Goal: Task Accomplishment & Management: Complete application form

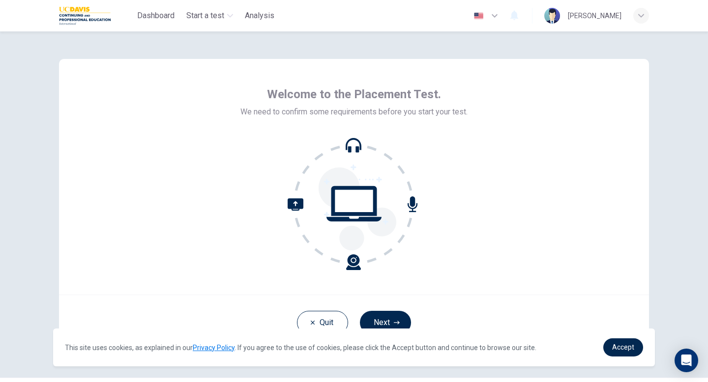
scroll to position [27, 0]
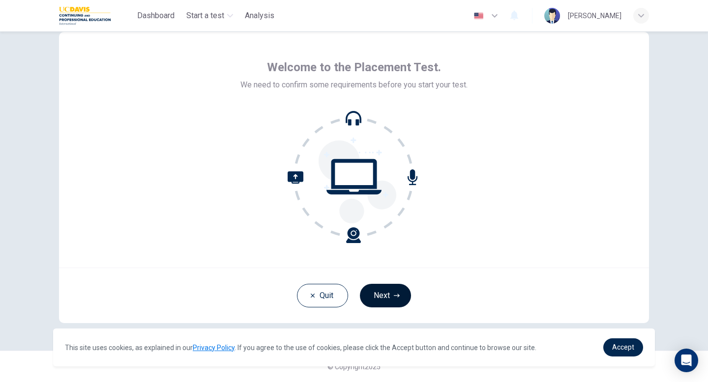
click at [389, 290] on button "Next" at bounding box center [385, 296] width 51 height 24
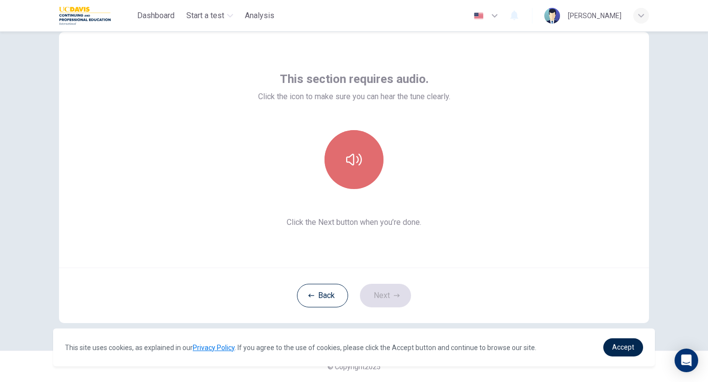
click at [355, 169] on button "button" at bounding box center [353, 159] width 59 height 59
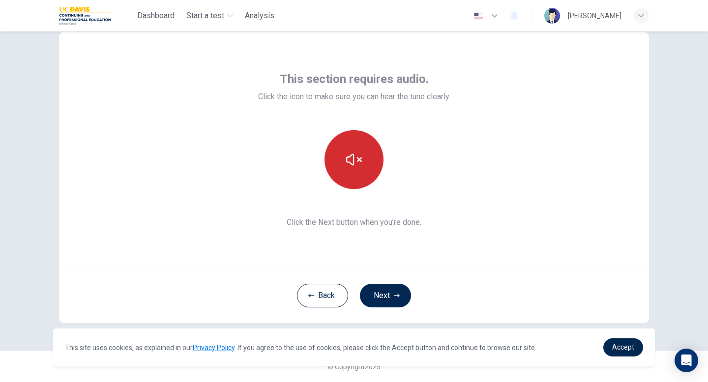
click at [367, 154] on button "button" at bounding box center [353, 159] width 59 height 59
click at [345, 158] on button "button" at bounding box center [353, 159] width 59 height 59
click at [385, 292] on button "Next" at bounding box center [385, 296] width 51 height 24
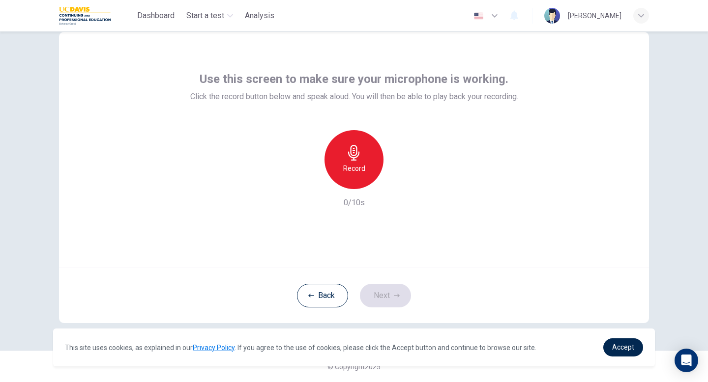
click at [352, 164] on h6 "Record" at bounding box center [354, 169] width 22 height 12
click at [351, 172] on h6 "Stop" at bounding box center [353, 169] width 15 height 12
click at [399, 181] on icon "button" at bounding box center [400, 181] width 4 height 6
click at [399, 184] on icon "button" at bounding box center [399, 181] width 10 height 10
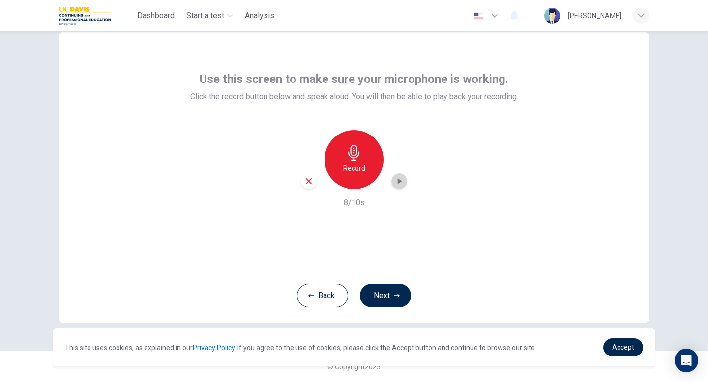
click at [399, 184] on icon "button" at bounding box center [399, 181] width 10 height 10
click at [548, 109] on div "Use this screen to make sure your microphone is working. Click the record butto…" at bounding box center [354, 150] width 590 height 236
click at [302, 179] on div "button" at bounding box center [309, 181] width 16 height 16
click at [362, 154] on div "Record" at bounding box center [353, 159] width 59 height 59
click at [398, 179] on icon "button" at bounding box center [400, 181] width 4 height 6
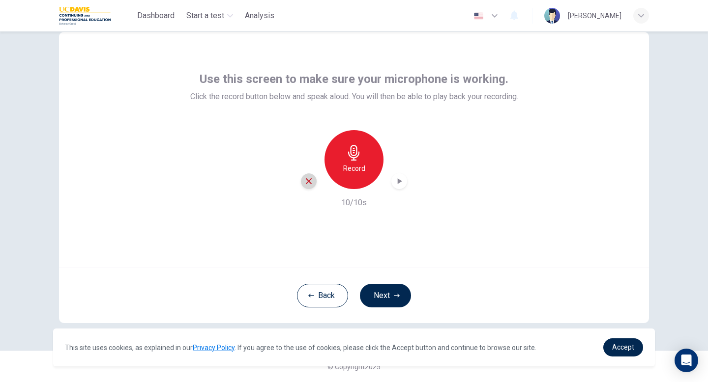
click at [306, 184] on icon "button" at bounding box center [309, 181] width 6 height 6
click at [355, 166] on h6 "Record" at bounding box center [354, 169] width 22 height 12
click at [397, 181] on icon "button" at bounding box center [399, 181] width 10 height 10
click at [305, 181] on icon "button" at bounding box center [308, 181] width 9 height 9
click at [351, 168] on h6 "Record" at bounding box center [354, 169] width 22 height 12
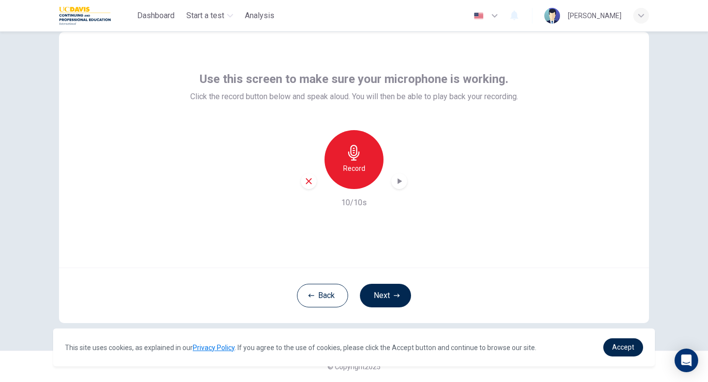
click at [399, 181] on icon "button" at bounding box center [400, 181] width 4 height 6
click at [309, 183] on icon "button" at bounding box center [308, 181] width 9 height 9
click at [384, 294] on button "Next" at bounding box center [385, 296] width 51 height 24
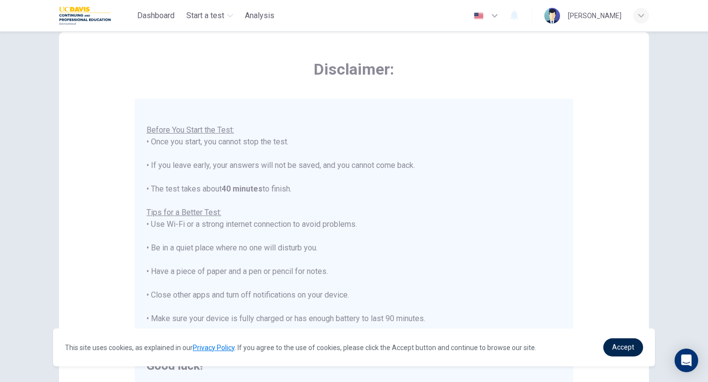
scroll to position [11, 0]
click at [686, 71] on div "Disclaimer: You are about to start a Placement Test . Before You Start the Test…" at bounding box center [354, 206] width 708 height 351
click at [619, 348] on span "Accept" at bounding box center [623, 348] width 22 height 8
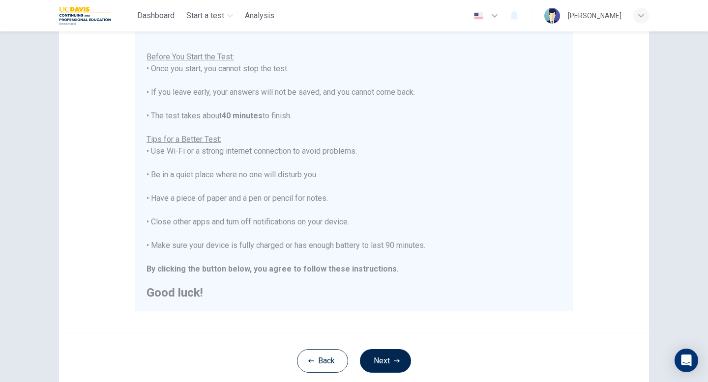
scroll to position [164, 0]
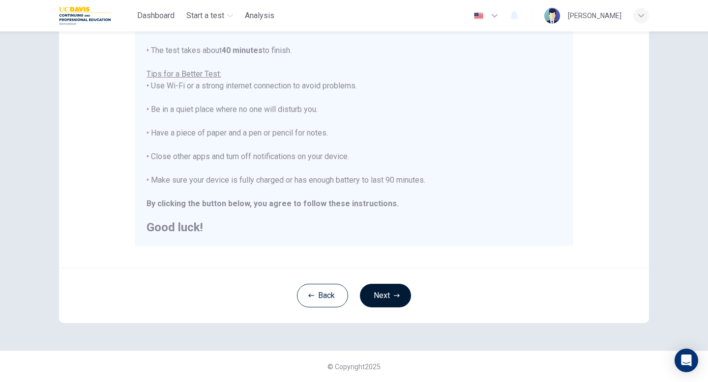
click at [394, 301] on button "Next" at bounding box center [385, 296] width 51 height 24
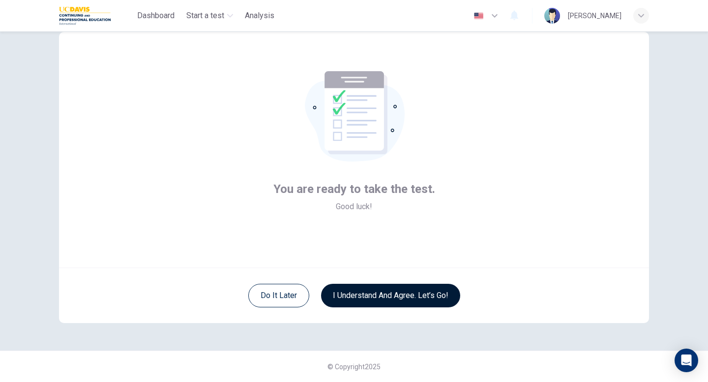
scroll to position [27, 0]
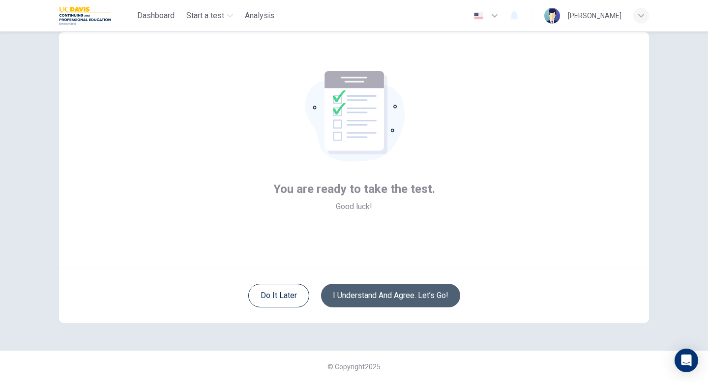
click at [413, 295] on button "I understand and agree. Let’s go!" at bounding box center [390, 296] width 139 height 24
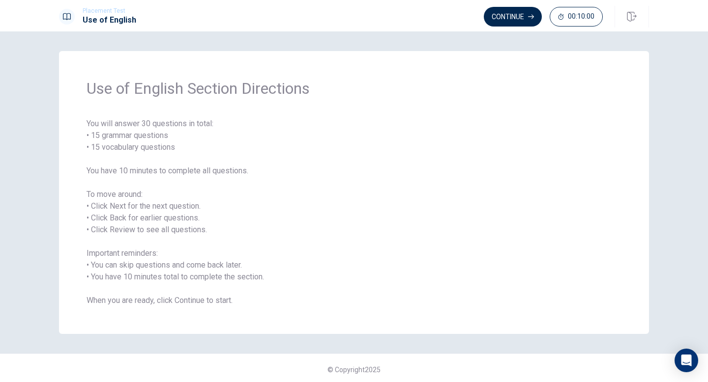
scroll to position [3, 0]
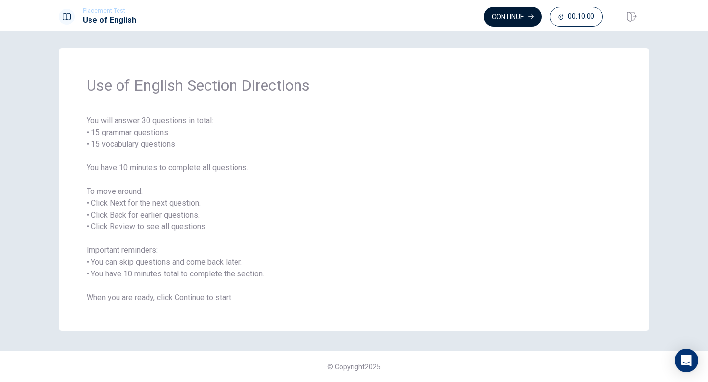
click at [510, 16] on button "Continue" at bounding box center [513, 17] width 58 height 20
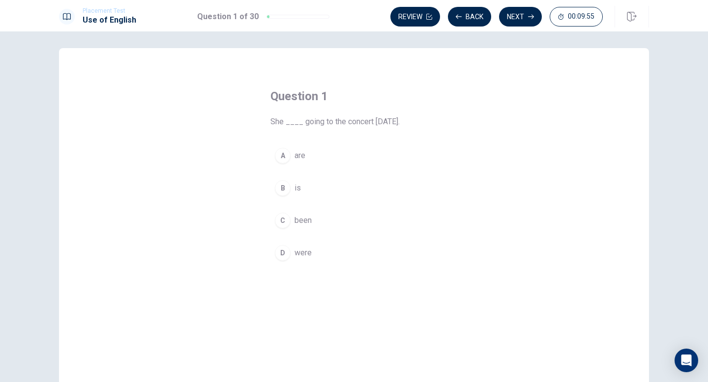
click at [283, 188] on div "B" at bounding box center [283, 188] width 16 height 16
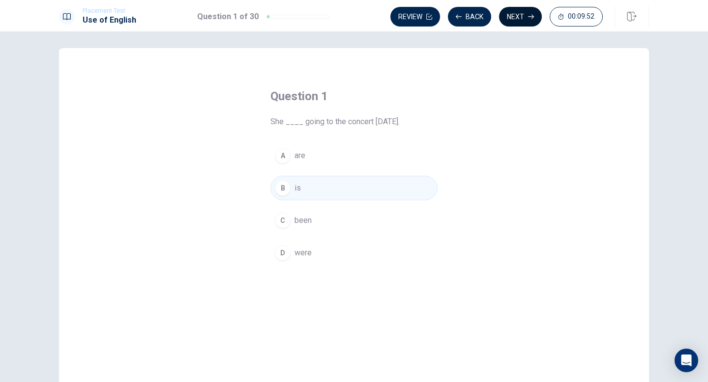
click at [515, 20] on button "Next" at bounding box center [520, 17] width 43 height 20
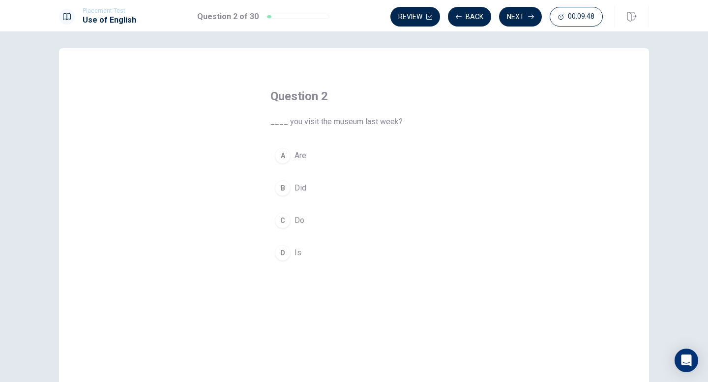
click at [284, 187] on div "B" at bounding box center [283, 188] width 16 height 16
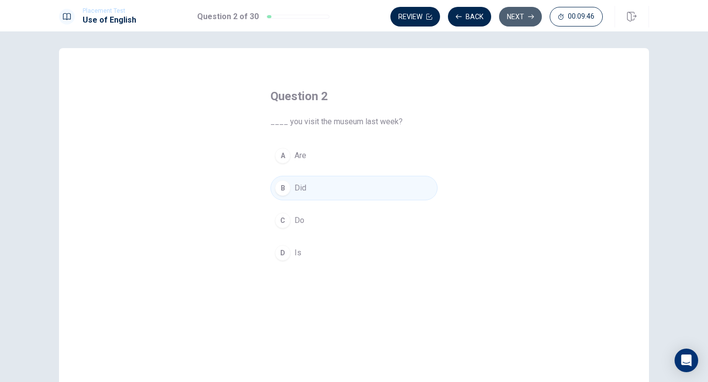
click at [509, 19] on button "Next" at bounding box center [520, 17] width 43 height 20
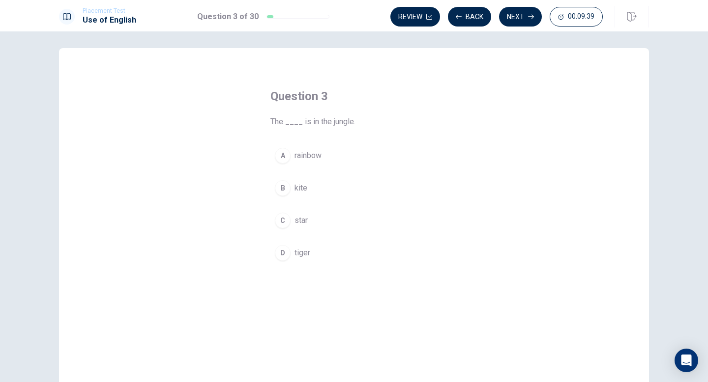
click at [281, 255] on div "D" at bounding box center [283, 253] width 16 height 16
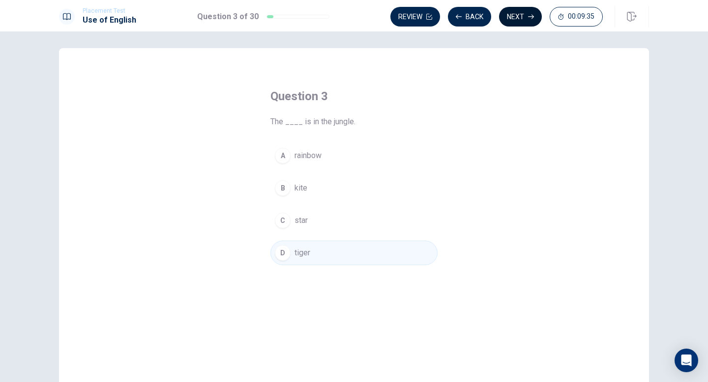
click at [520, 16] on button "Next" at bounding box center [520, 17] width 43 height 20
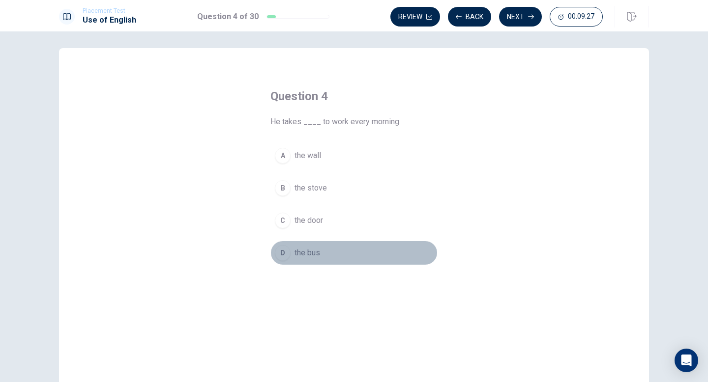
click at [282, 250] on div "D" at bounding box center [283, 253] width 16 height 16
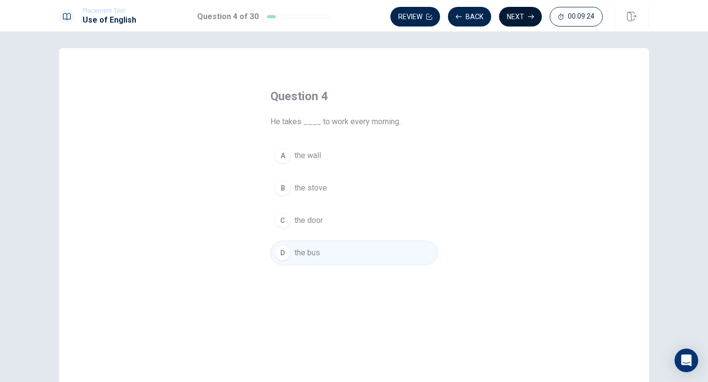
click at [511, 17] on button "Next" at bounding box center [520, 17] width 43 height 20
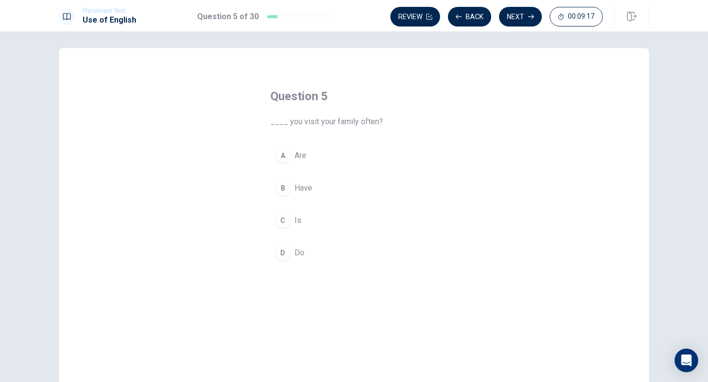
click at [281, 253] on div "D" at bounding box center [283, 253] width 16 height 16
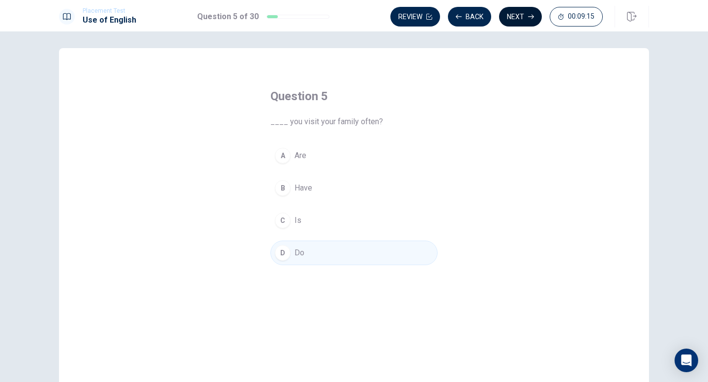
click at [518, 19] on button "Next" at bounding box center [520, 17] width 43 height 20
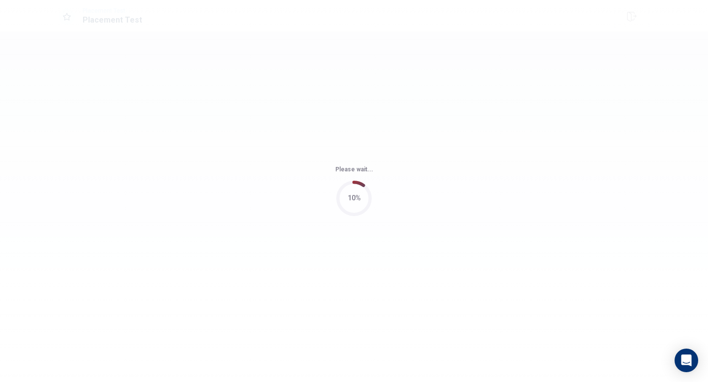
scroll to position [0, 0]
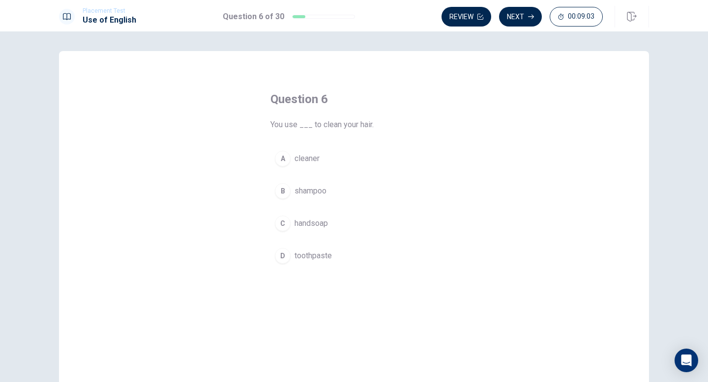
click at [278, 193] on div "B" at bounding box center [283, 191] width 16 height 16
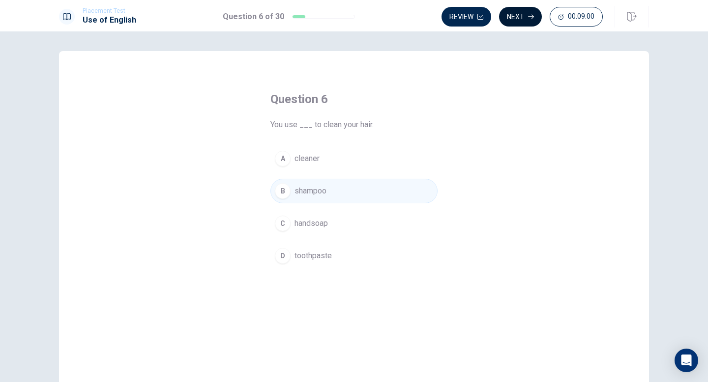
click at [524, 15] on button "Next" at bounding box center [520, 17] width 43 height 20
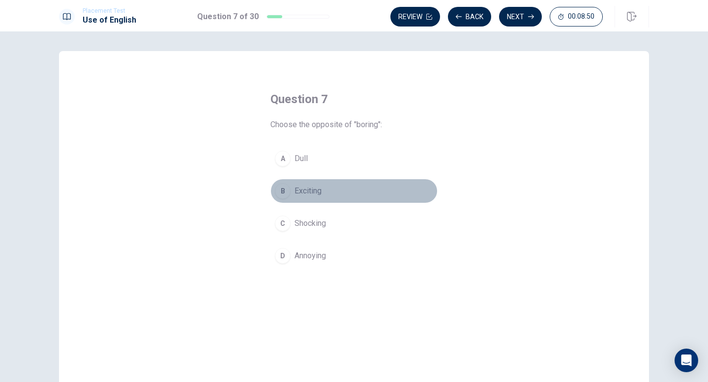
click at [282, 196] on div "B" at bounding box center [283, 191] width 16 height 16
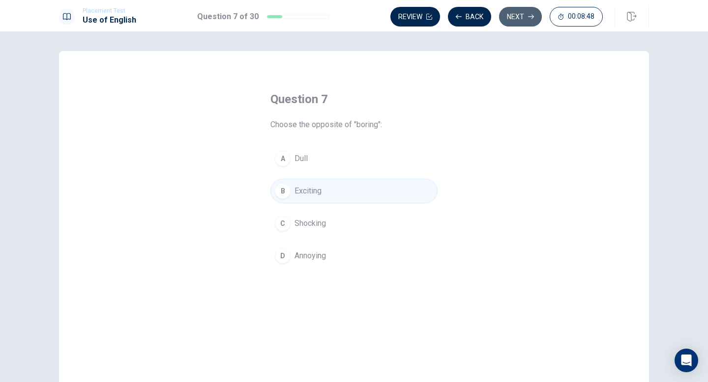
click at [521, 18] on button "Next" at bounding box center [520, 17] width 43 height 20
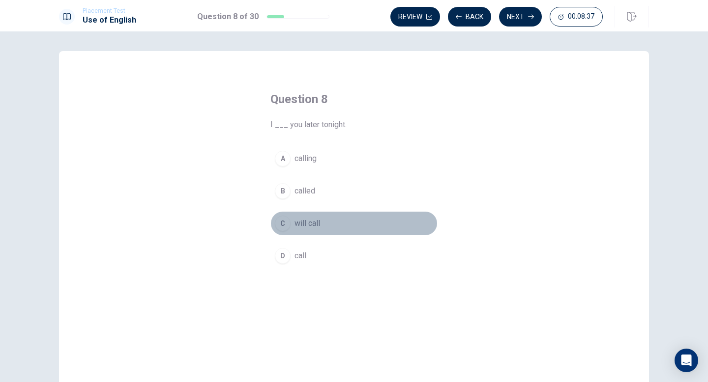
click at [285, 222] on div "C" at bounding box center [283, 224] width 16 height 16
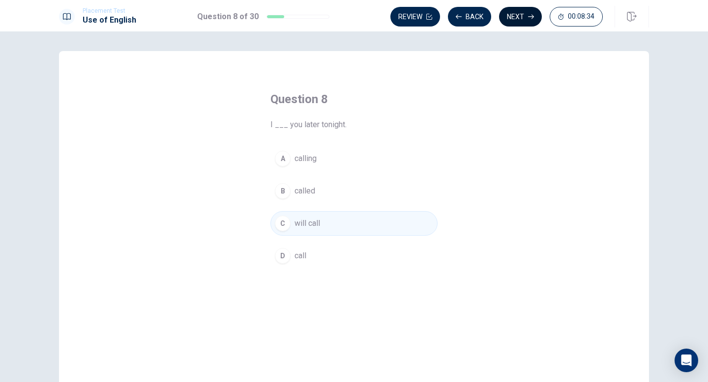
click at [521, 17] on button "Next" at bounding box center [520, 17] width 43 height 20
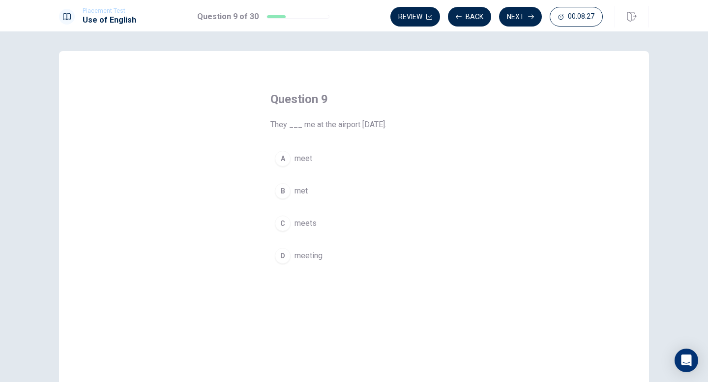
click at [282, 196] on div "B" at bounding box center [283, 191] width 16 height 16
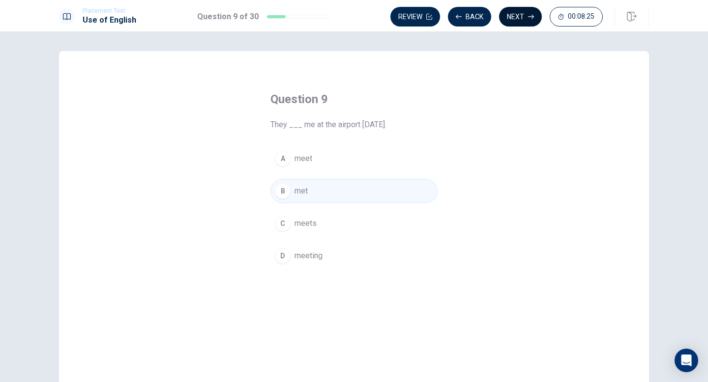
click at [521, 13] on button "Next" at bounding box center [520, 17] width 43 height 20
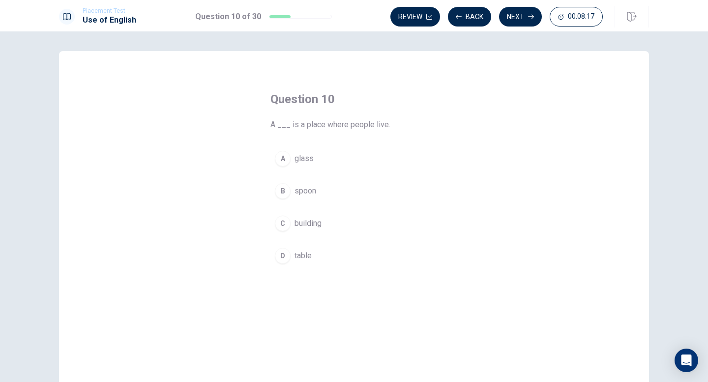
click at [284, 221] on div "C" at bounding box center [283, 224] width 16 height 16
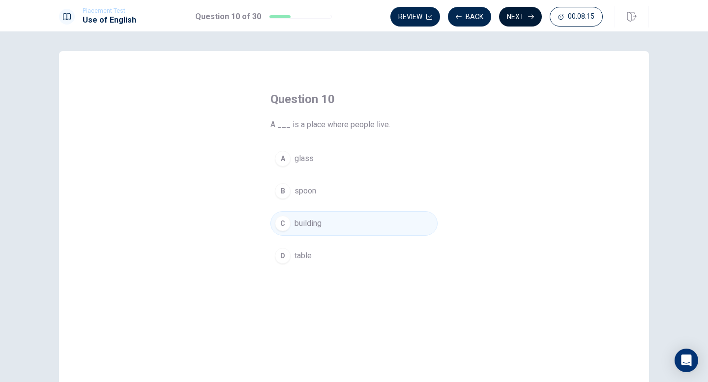
click at [515, 13] on button "Next" at bounding box center [520, 17] width 43 height 20
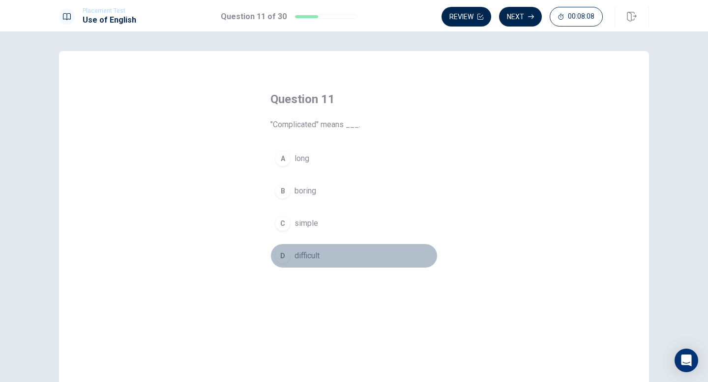
click at [283, 256] on div "D" at bounding box center [283, 256] width 16 height 16
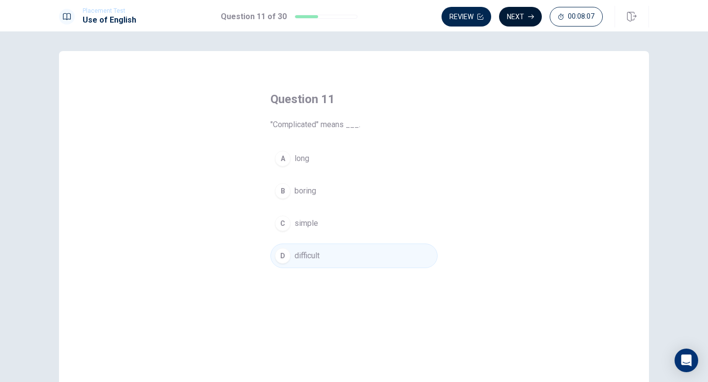
click at [520, 21] on button "Next" at bounding box center [520, 17] width 43 height 20
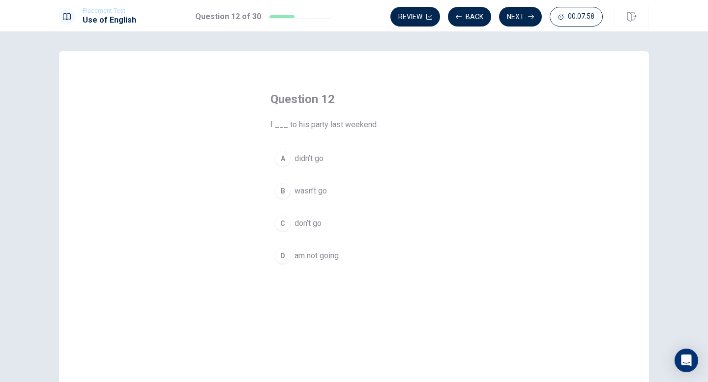
click at [278, 159] on div "A" at bounding box center [283, 159] width 16 height 16
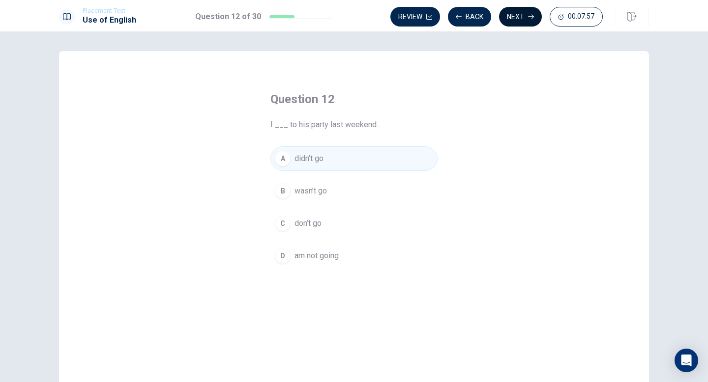
click at [526, 20] on button "Next" at bounding box center [520, 17] width 43 height 20
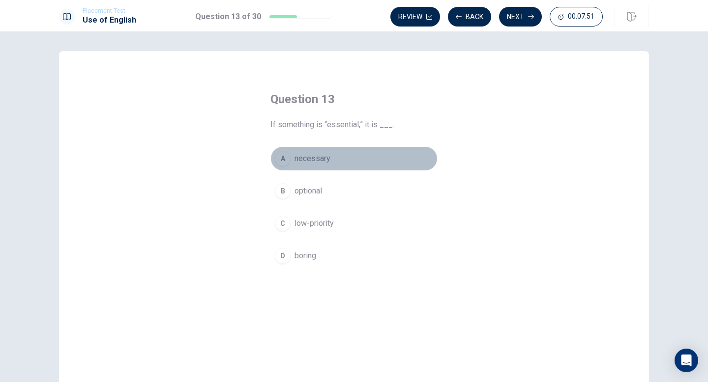
click at [281, 158] on div "A" at bounding box center [283, 159] width 16 height 16
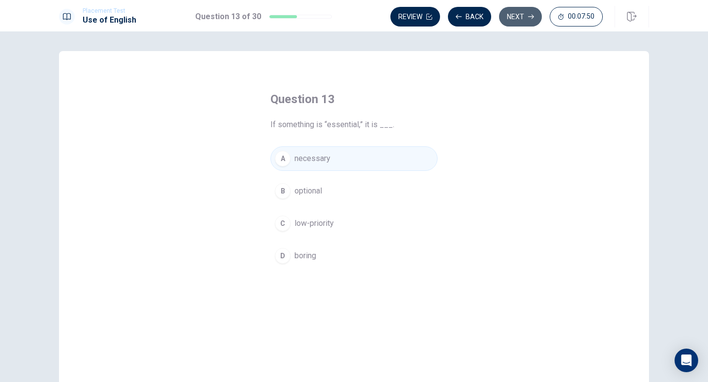
click at [532, 13] on button "Next" at bounding box center [520, 17] width 43 height 20
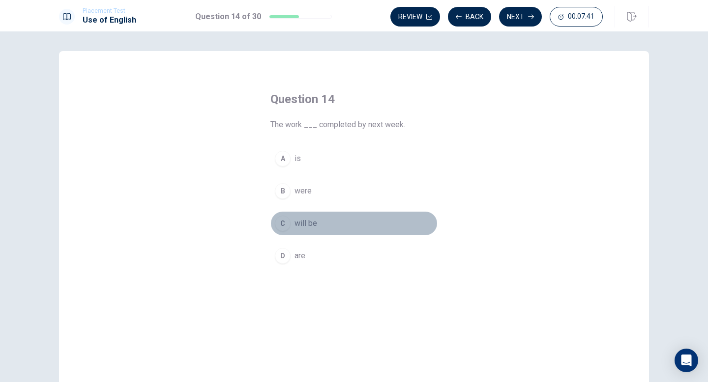
click at [285, 224] on div "C" at bounding box center [283, 224] width 16 height 16
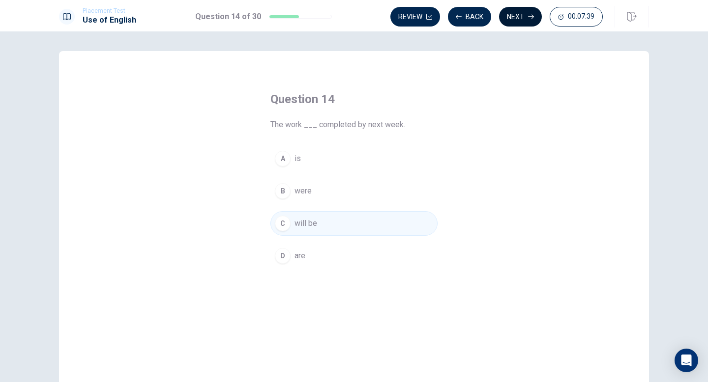
click at [525, 17] on button "Next" at bounding box center [520, 17] width 43 height 20
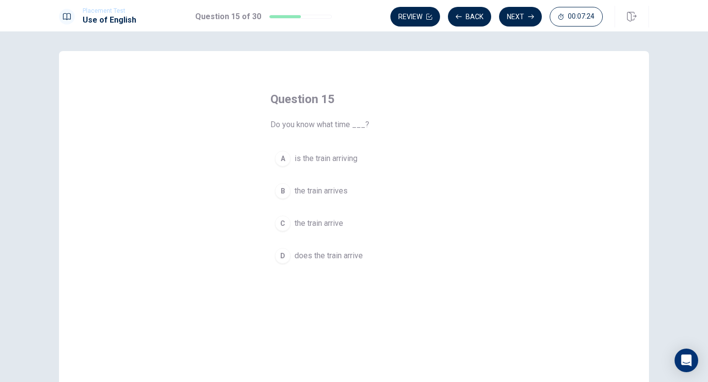
click at [283, 189] on div "B" at bounding box center [283, 191] width 16 height 16
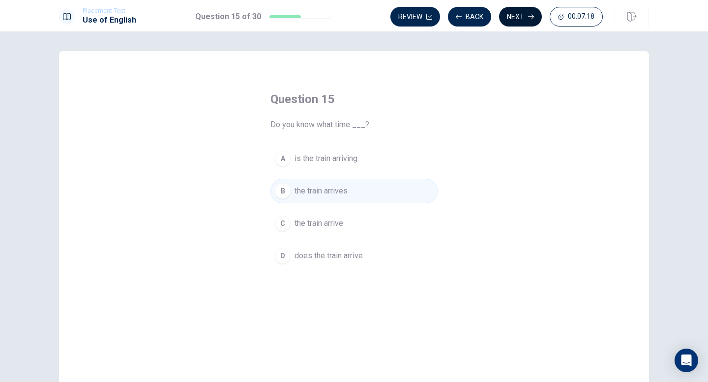
click at [516, 18] on button "Next" at bounding box center [520, 17] width 43 height 20
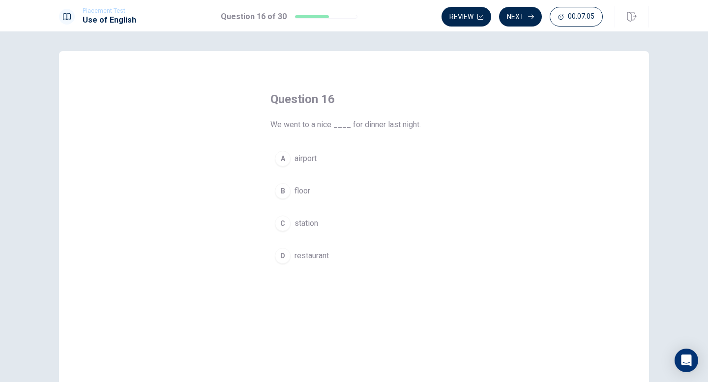
click at [284, 257] on div "D" at bounding box center [283, 256] width 16 height 16
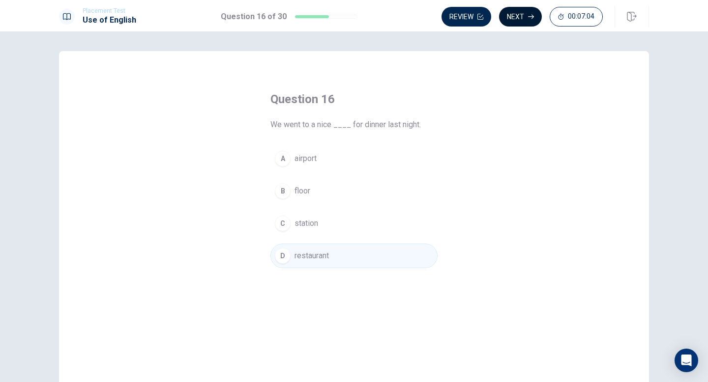
click at [515, 20] on button "Next" at bounding box center [520, 17] width 43 height 20
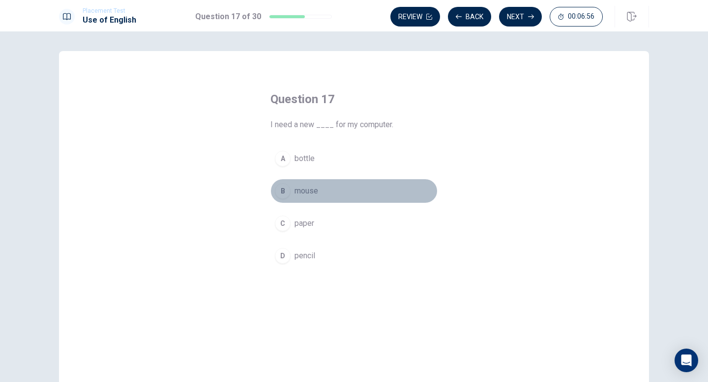
click at [285, 190] on div "B" at bounding box center [283, 191] width 16 height 16
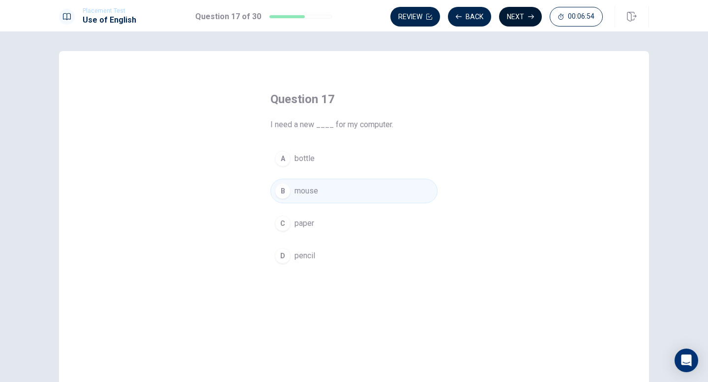
click at [514, 18] on button "Next" at bounding box center [520, 17] width 43 height 20
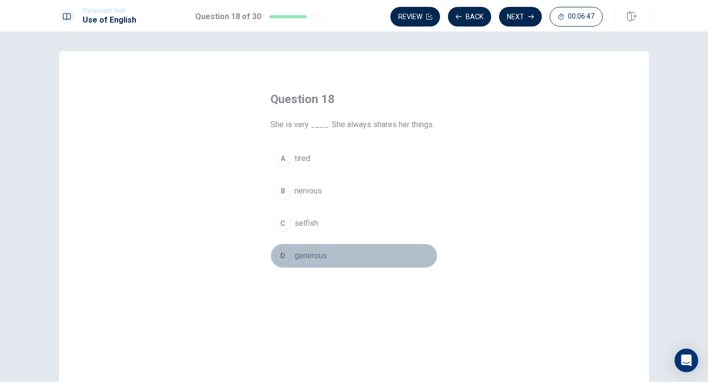
click at [280, 254] on div "D" at bounding box center [283, 256] width 16 height 16
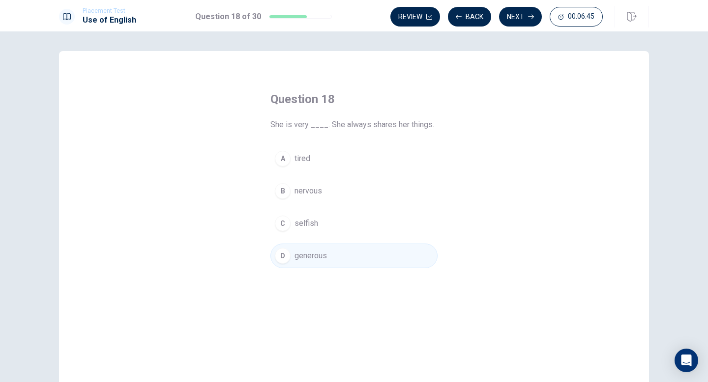
click at [530, 12] on button "Next" at bounding box center [520, 17] width 43 height 20
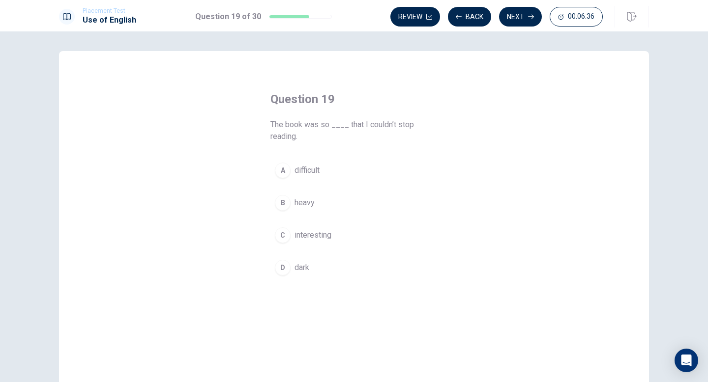
click at [285, 232] on div "C" at bounding box center [283, 236] width 16 height 16
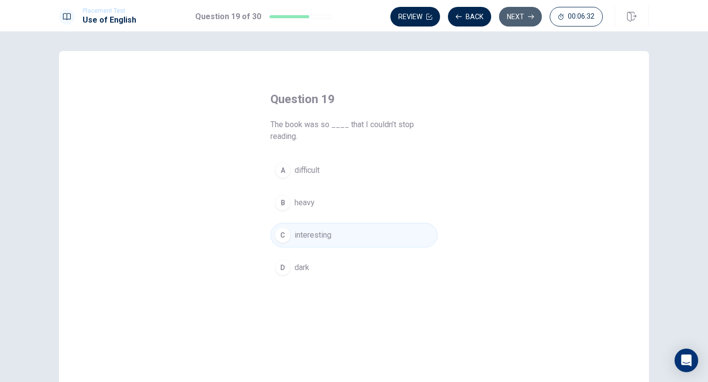
click at [509, 12] on button "Next" at bounding box center [520, 17] width 43 height 20
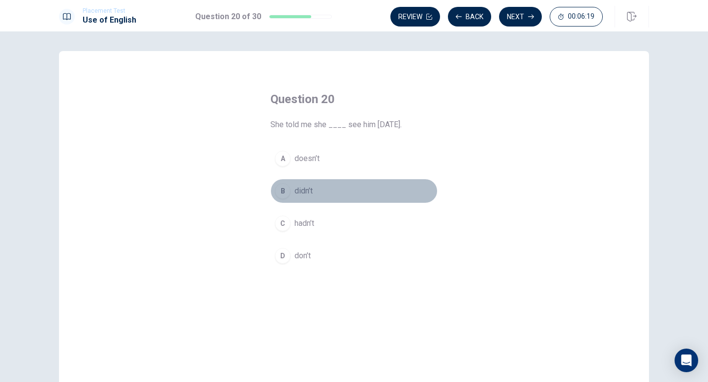
click at [287, 190] on div "B" at bounding box center [283, 191] width 16 height 16
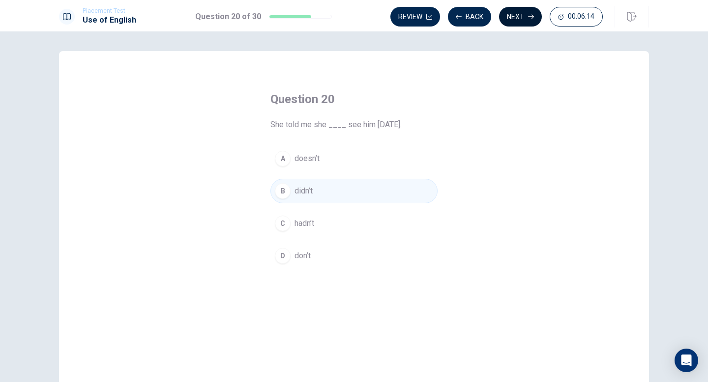
click at [520, 15] on button "Next" at bounding box center [520, 17] width 43 height 20
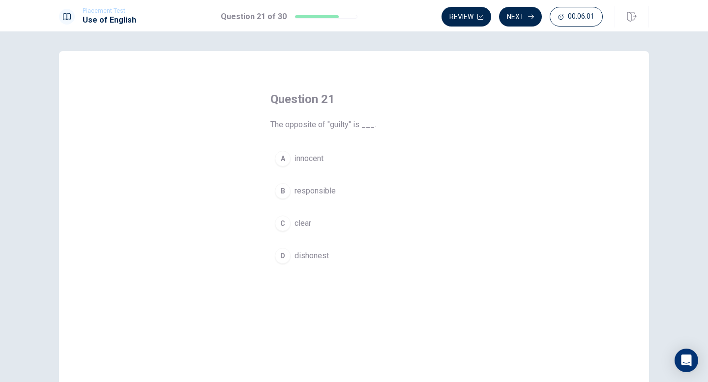
click at [282, 158] on div "A" at bounding box center [283, 159] width 16 height 16
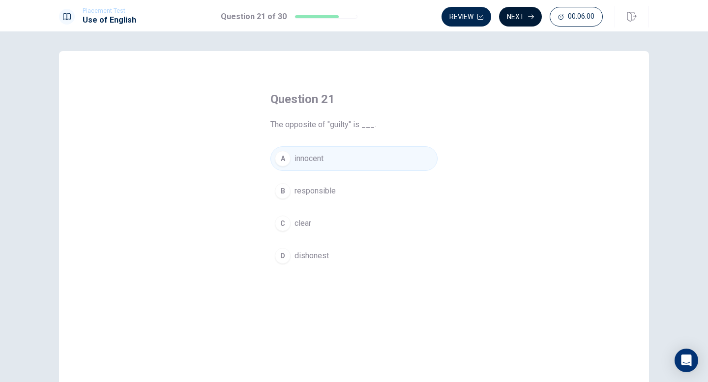
click at [526, 14] on button "Next" at bounding box center [520, 17] width 43 height 20
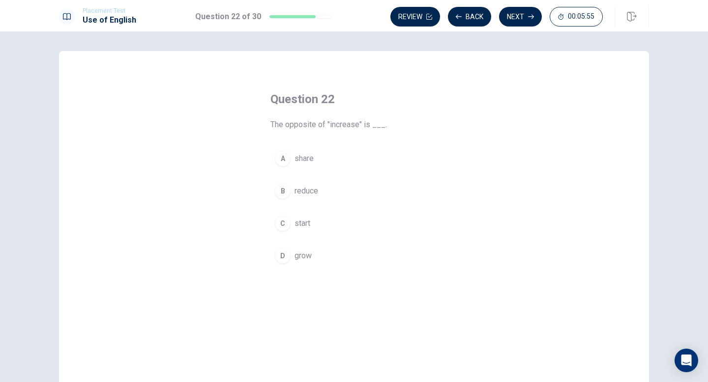
click at [285, 194] on div "B" at bounding box center [283, 191] width 16 height 16
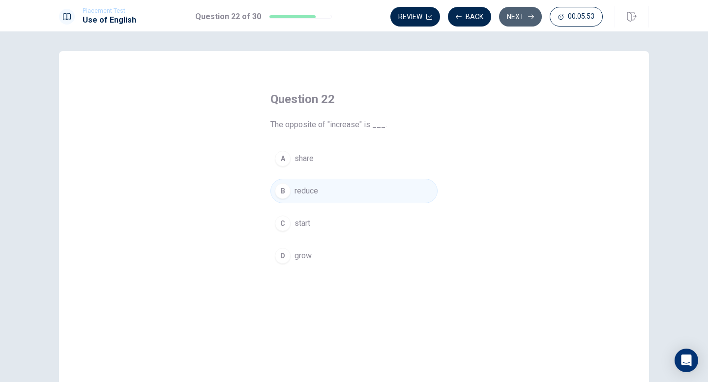
click at [530, 15] on icon "button" at bounding box center [531, 17] width 6 height 6
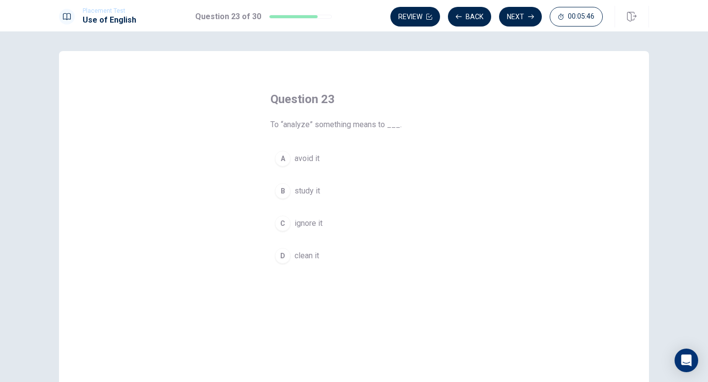
click at [285, 187] on div "B" at bounding box center [283, 191] width 16 height 16
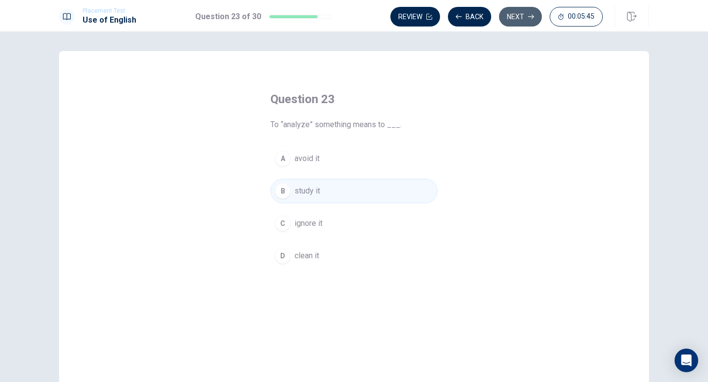
click at [515, 20] on button "Next" at bounding box center [520, 17] width 43 height 20
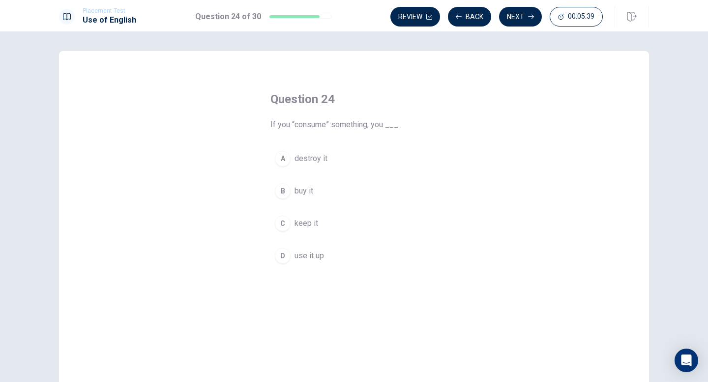
click at [285, 255] on div "D" at bounding box center [283, 256] width 16 height 16
click at [531, 16] on icon "button" at bounding box center [531, 17] width 6 height 4
click at [283, 157] on div "A" at bounding box center [283, 159] width 16 height 16
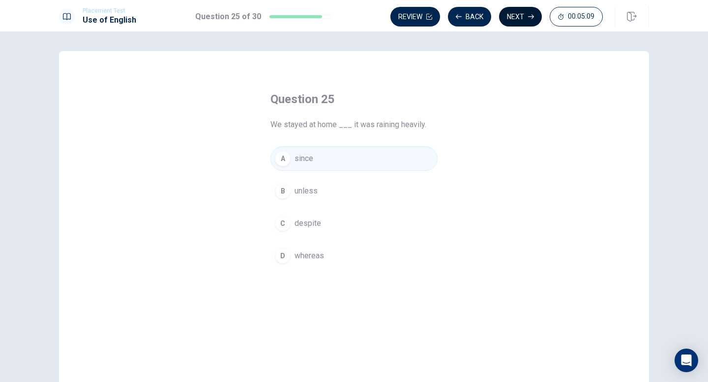
click at [523, 19] on button "Next" at bounding box center [520, 17] width 43 height 20
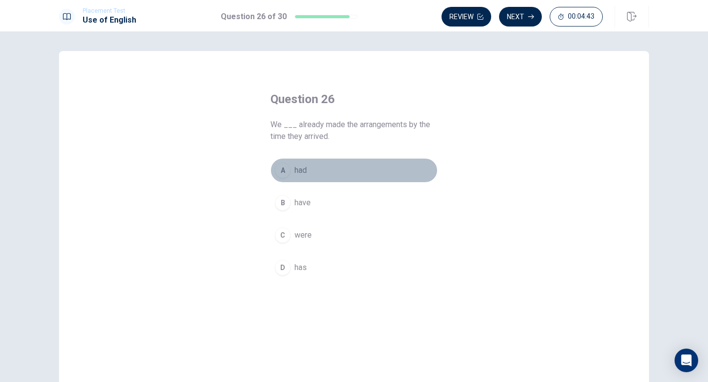
click at [279, 171] on div "A" at bounding box center [283, 171] width 16 height 16
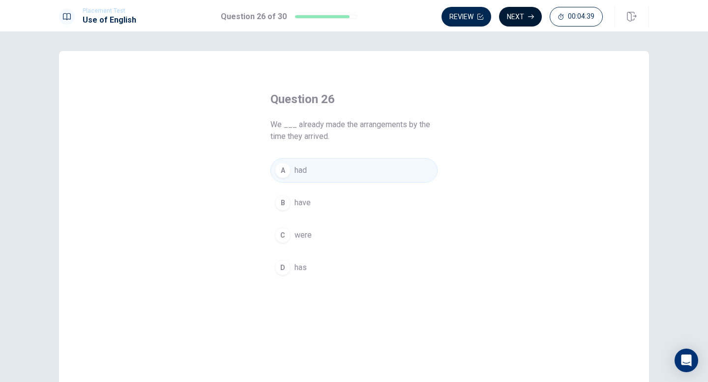
click at [527, 14] on button "Next" at bounding box center [520, 17] width 43 height 20
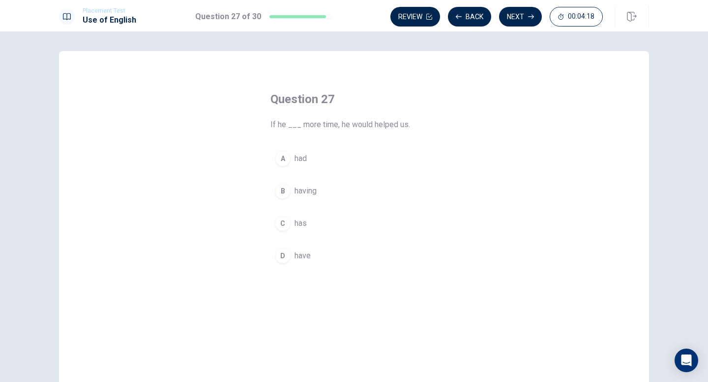
click at [286, 160] on div "A" at bounding box center [283, 159] width 16 height 16
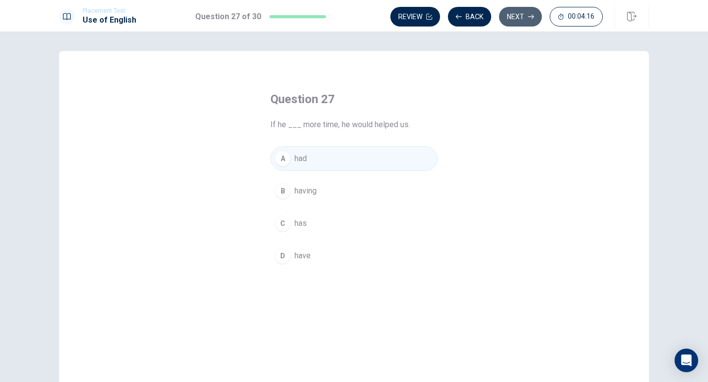
click at [524, 18] on button "Next" at bounding box center [520, 17] width 43 height 20
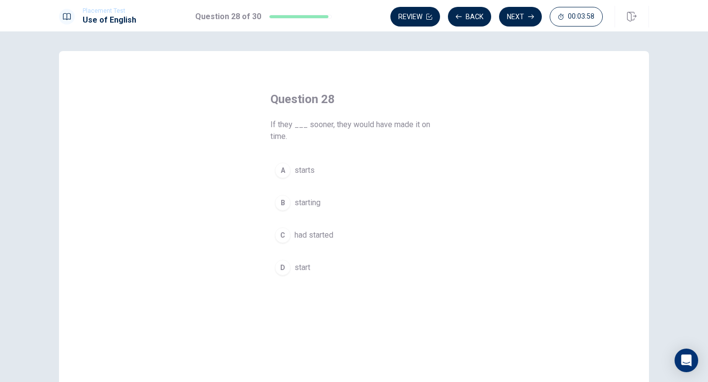
click at [286, 234] on div "C" at bounding box center [283, 236] width 16 height 16
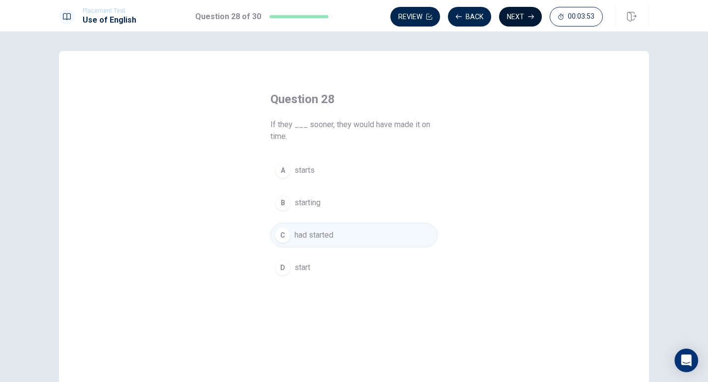
click at [515, 17] on button "Next" at bounding box center [520, 17] width 43 height 20
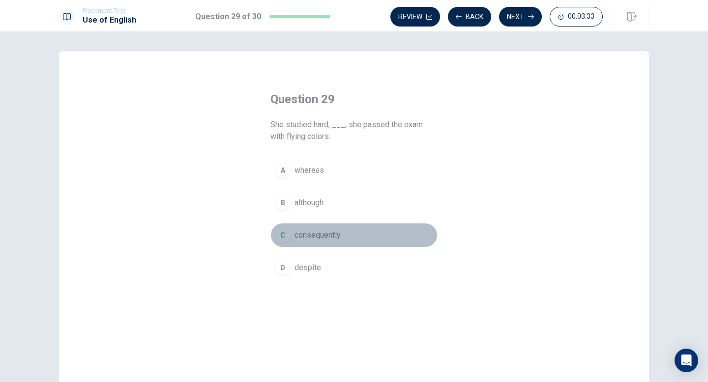
click at [282, 232] on div "C" at bounding box center [283, 236] width 16 height 16
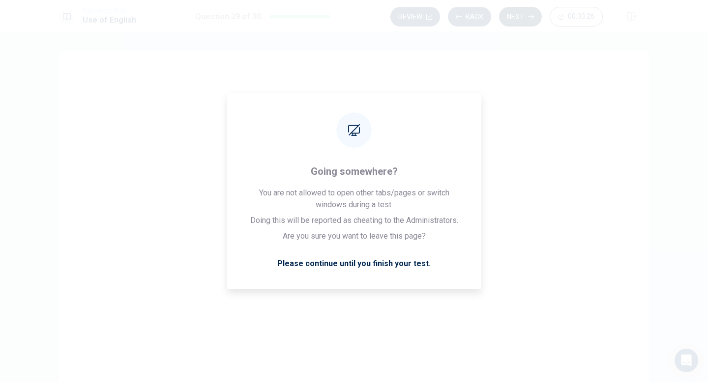
click at [522, 18] on button "Next" at bounding box center [520, 17] width 43 height 20
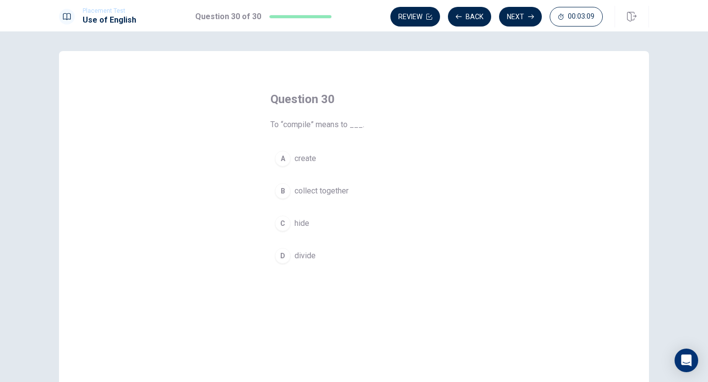
click at [280, 192] on div "B" at bounding box center [283, 191] width 16 height 16
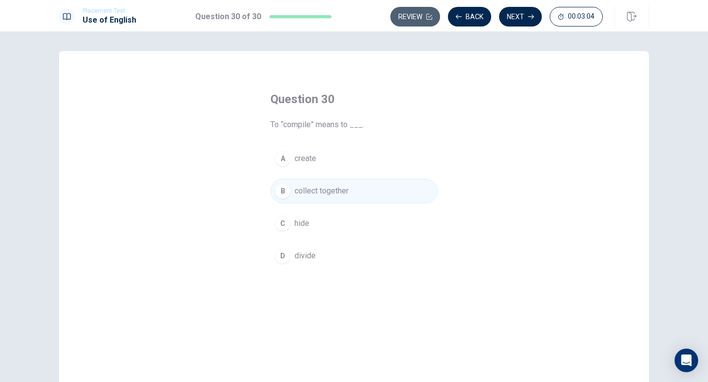
click at [424, 18] on button "Review" at bounding box center [415, 17] width 50 height 20
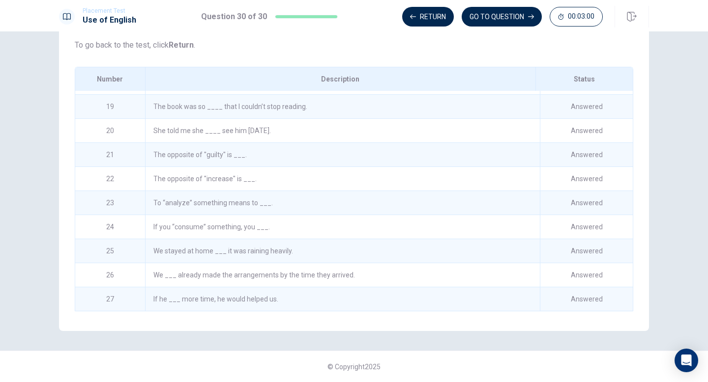
scroll to position [502, 0]
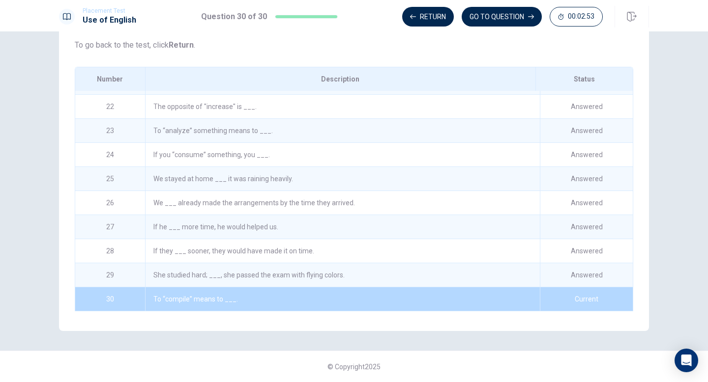
click at [413, 298] on div "To “compile” means to ___." at bounding box center [342, 300] width 395 height 24
click at [430, 13] on button "Return" at bounding box center [428, 17] width 52 height 20
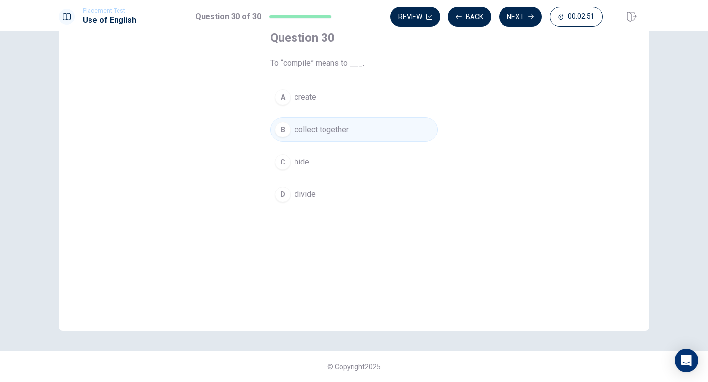
scroll to position [61, 0]
click at [528, 19] on icon "button" at bounding box center [531, 17] width 6 height 6
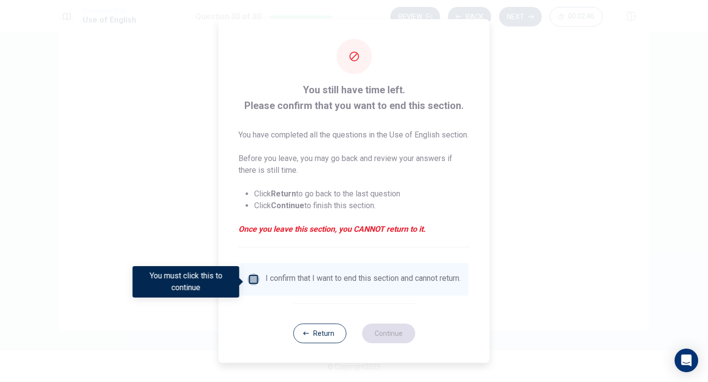
click at [254, 280] on input "You must click this to continue" at bounding box center [254, 280] width 12 height 12
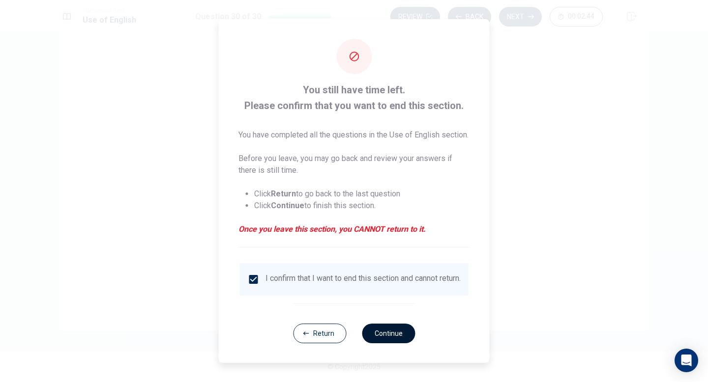
click at [389, 344] on button "Continue" at bounding box center [388, 334] width 53 height 20
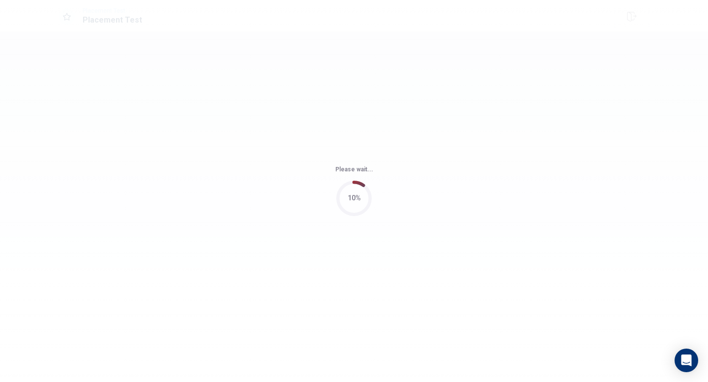
scroll to position [0, 0]
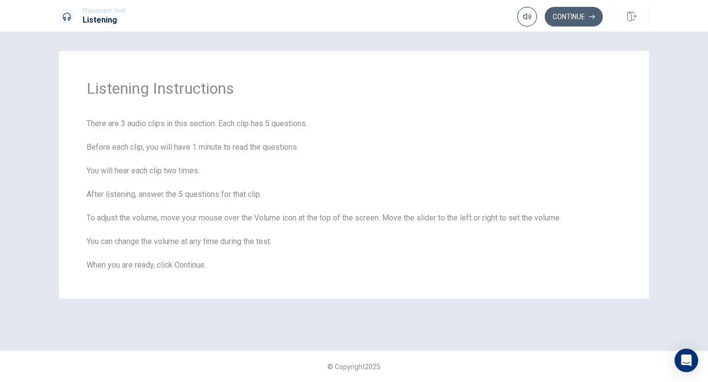
click at [558, 16] on button "Continue" at bounding box center [574, 17] width 58 height 20
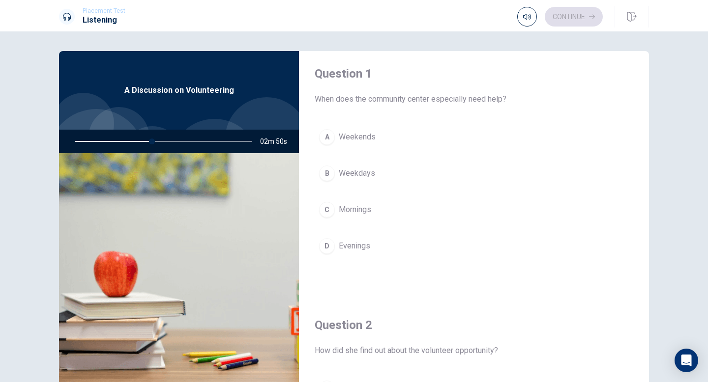
scroll to position [5, 0]
click at [328, 138] on div "A" at bounding box center [327, 137] width 16 height 16
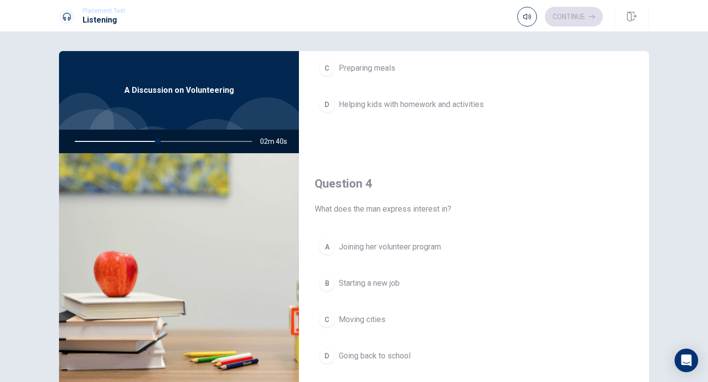
scroll to position [672, 0]
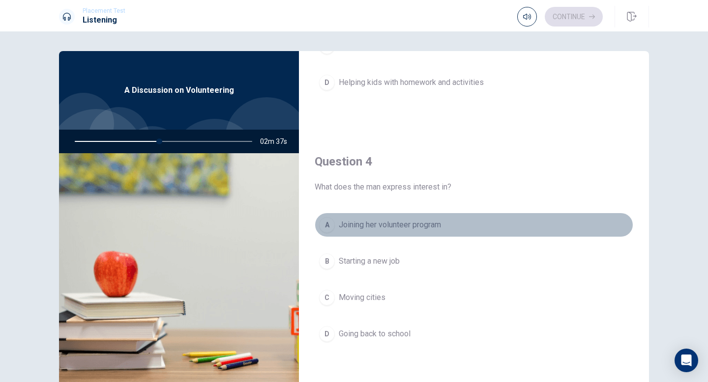
click at [324, 227] on div "A" at bounding box center [327, 225] width 16 height 16
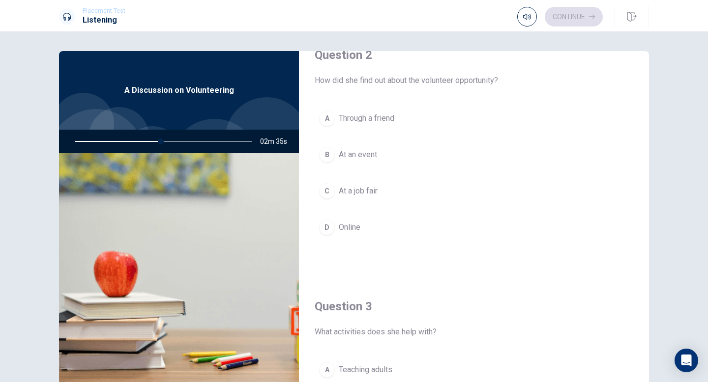
scroll to position [277, 0]
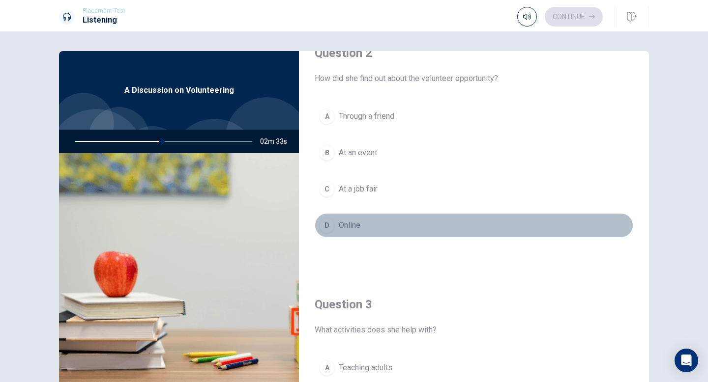
click at [330, 222] on div "D" at bounding box center [327, 226] width 16 height 16
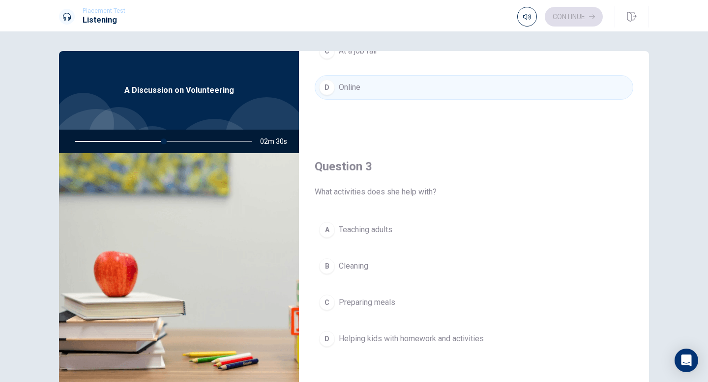
scroll to position [435, 0]
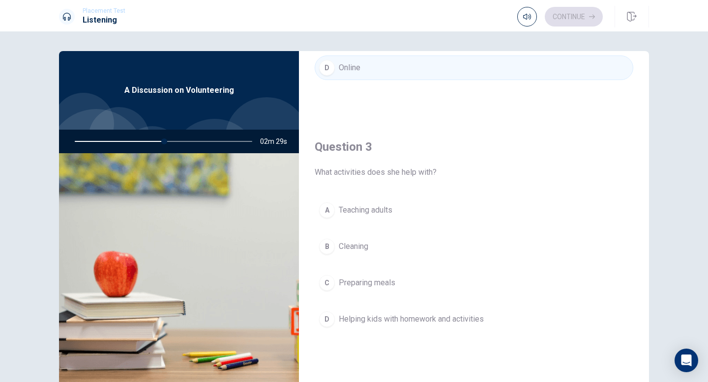
click at [326, 320] on div "D" at bounding box center [327, 320] width 16 height 16
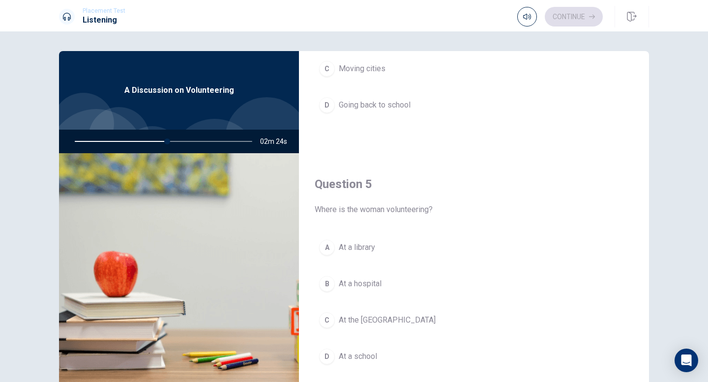
scroll to position [917, 0]
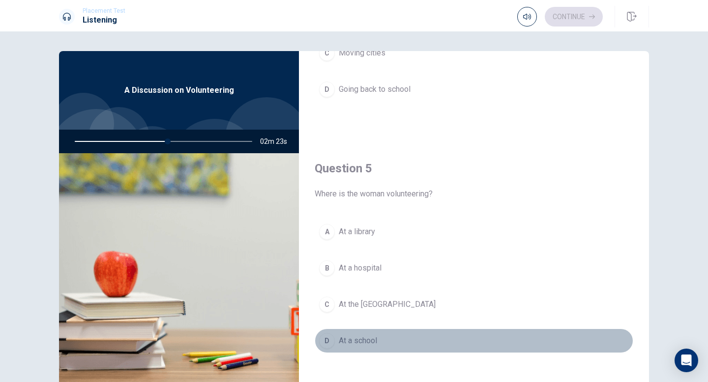
click at [331, 339] on div "D" at bounding box center [327, 341] width 16 height 16
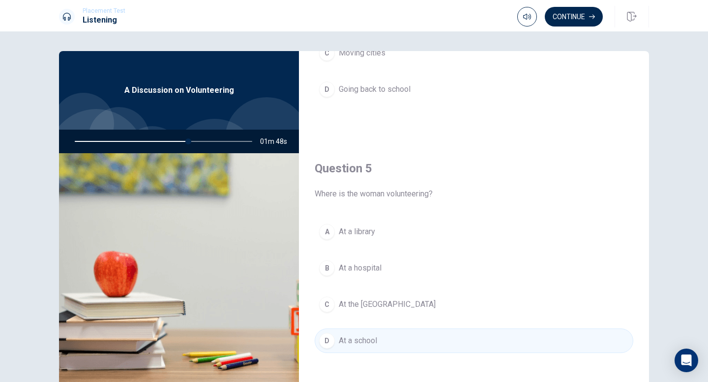
scroll to position [61, 0]
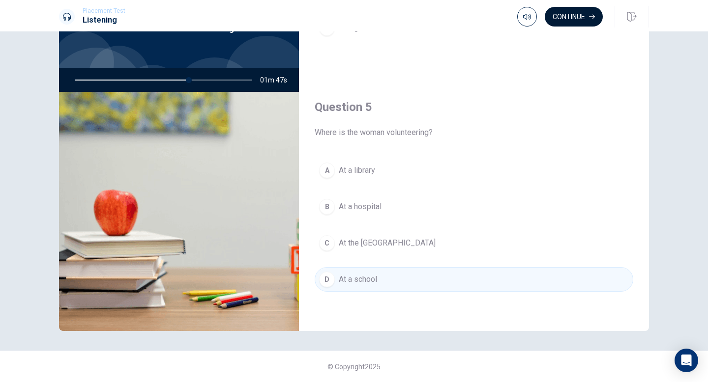
click at [583, 15] on button "Continue" at bounding box center [574, 17] width 58 height 20
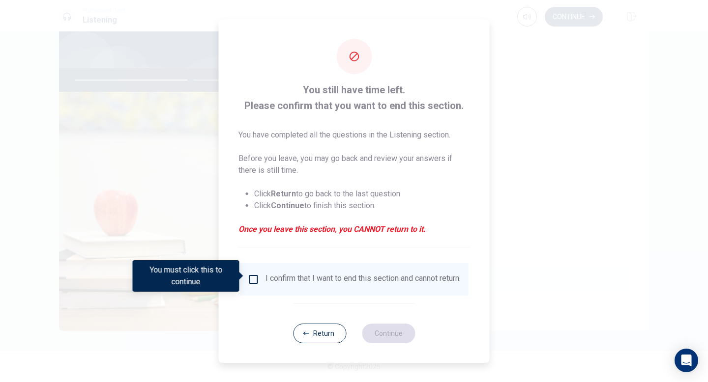
click at [252, 274] on input "You must click this to continue" at bounding box center [254, 280] width 12 height 12
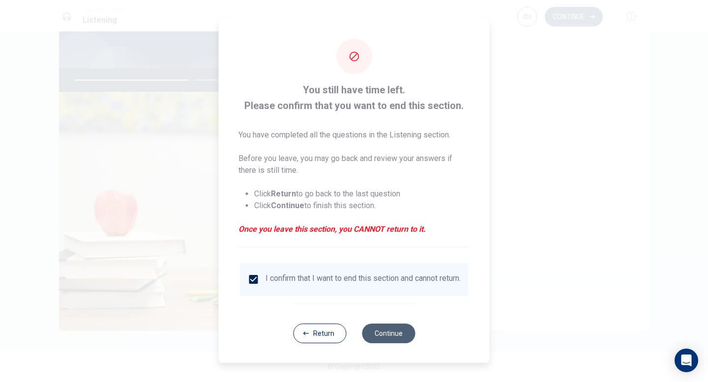
click at [389, 336] on button "Continue" at bounding box center [388, 334] width 53 height 20
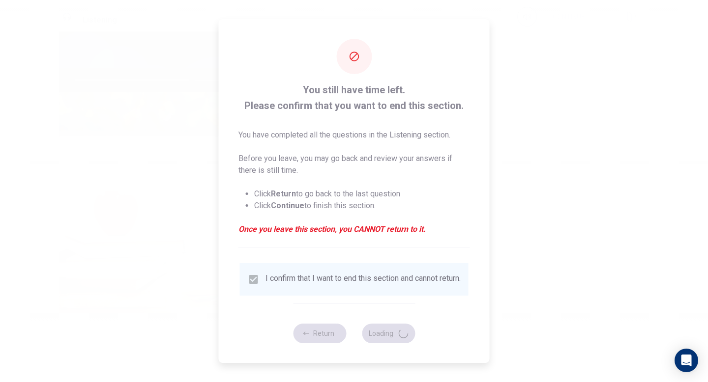
type input "66"
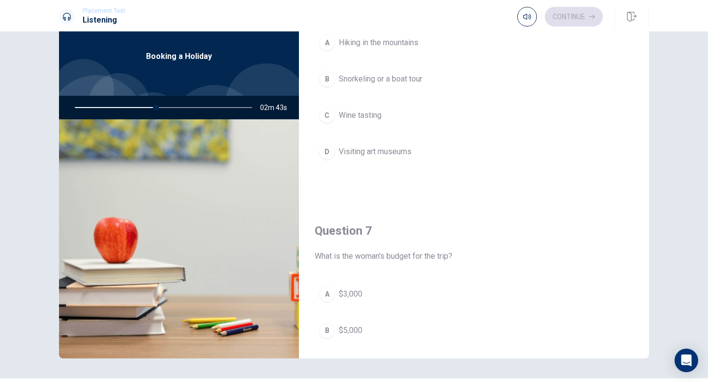
scroll to position [0, 0]
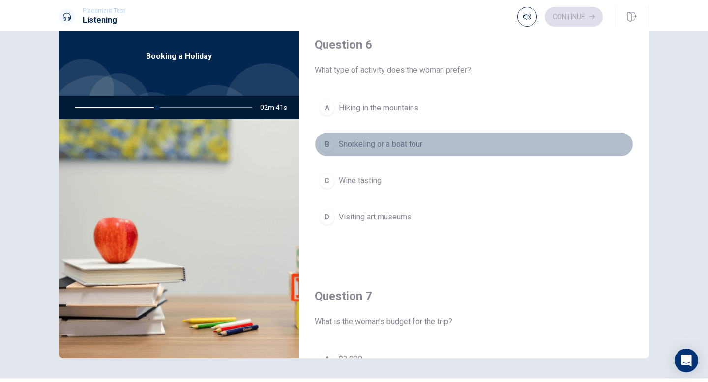
click at [326, 143] on div "B" at bounding box center [327, 145] width 16 height 16
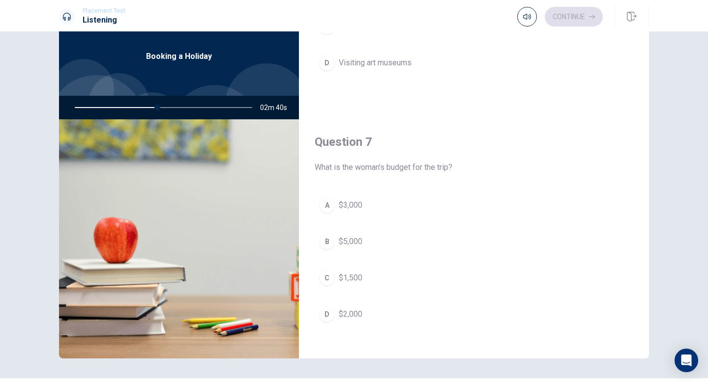
scroll to position [202, 0]
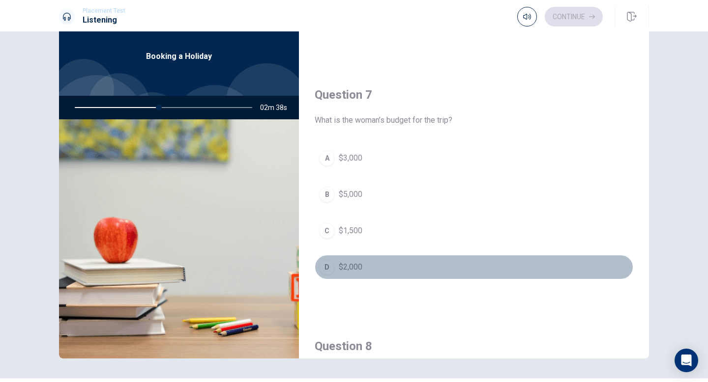
click at [327, 267] on div "D" at bounding box center [327, 268] width 16 height 16
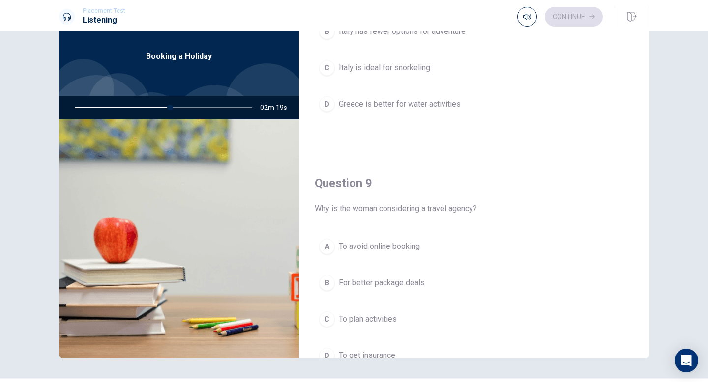
scroll to position [646, 0]
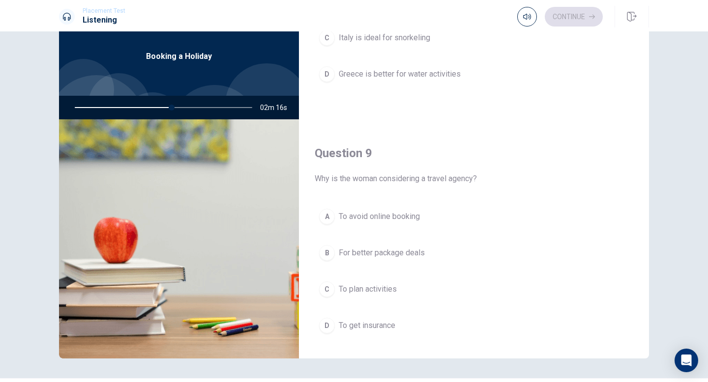
click at [328, 253] on div "B" at bounding box center [327, 253] width 16 height 16
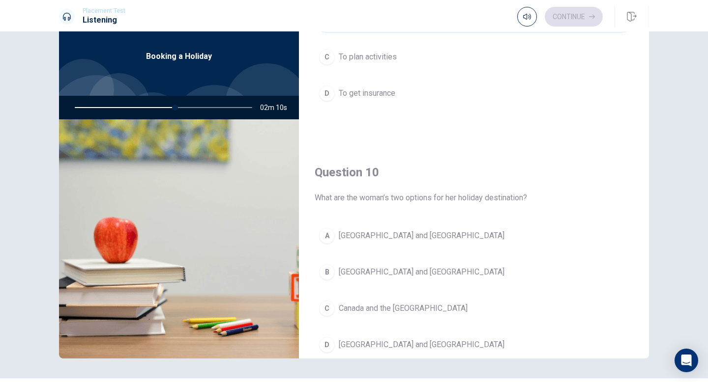
scroll to position [884, 0]
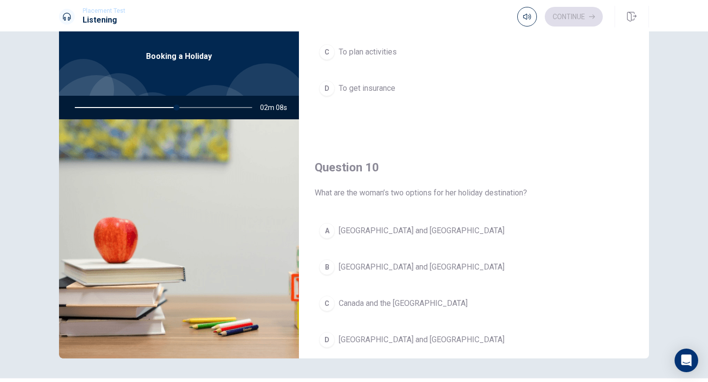
click at [327, 267] on div "B" at bounding box center [327, 268] width 16 height 16
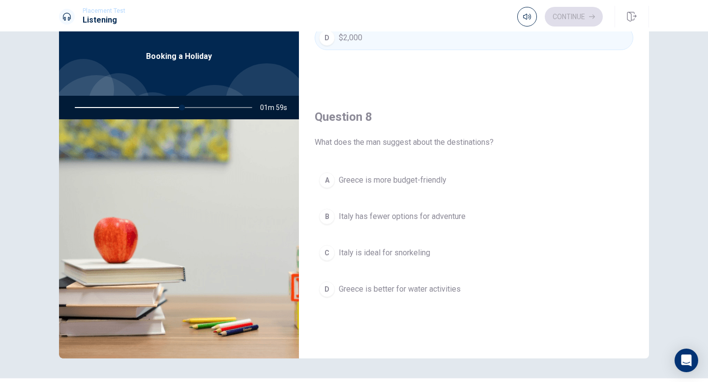
scroll to position [438, 0]
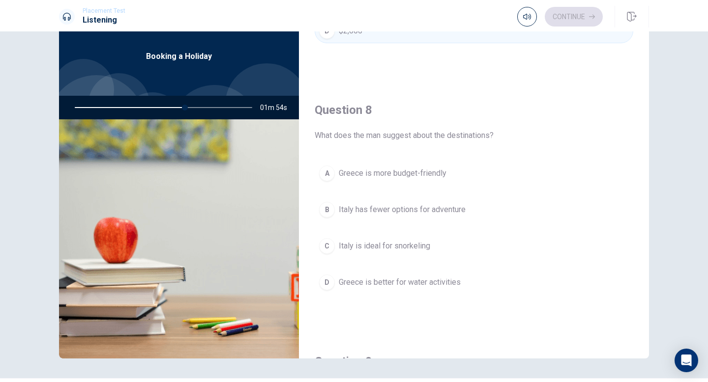
click at [327, 284] on div "D" at bounding box center [327, 283] width 16 height 16
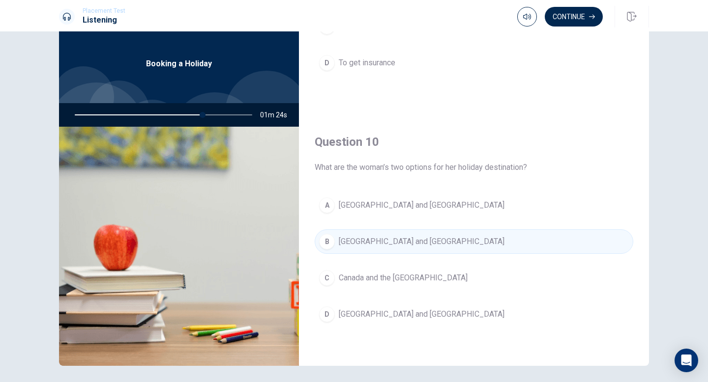
scroll to position [28, 0]
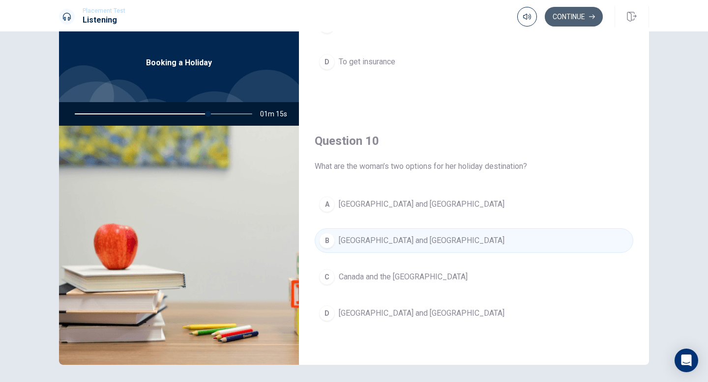
click at [572, 17] on button "Continue" at bounding box center [574, 17] width 58 height 20
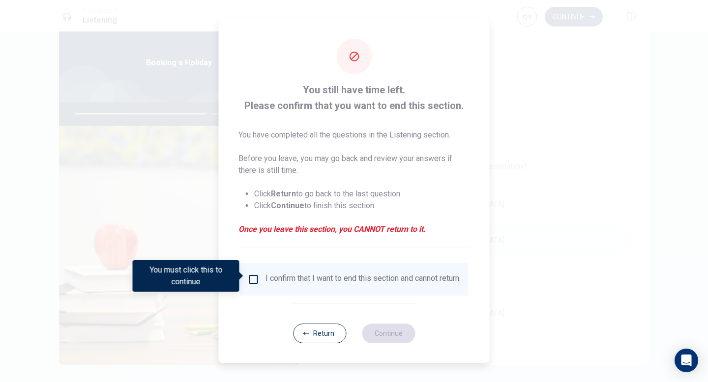
click at [252, 279] on input "You must click this to continue" at bounding box center [254, 280] width 12 height 12
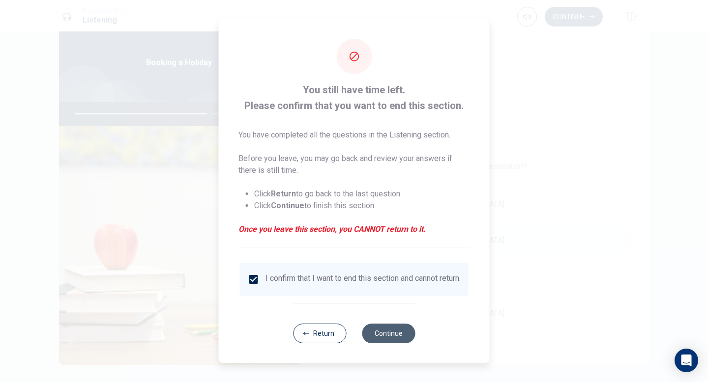
click at [390, 336] on button "Continue" at bounding box center [388, 334] width 53 height 20
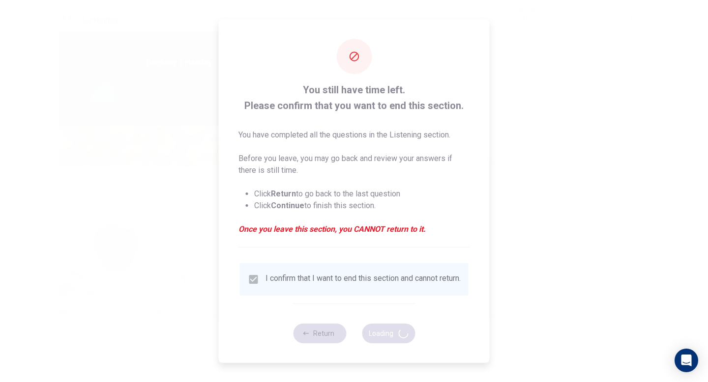
type input "77"
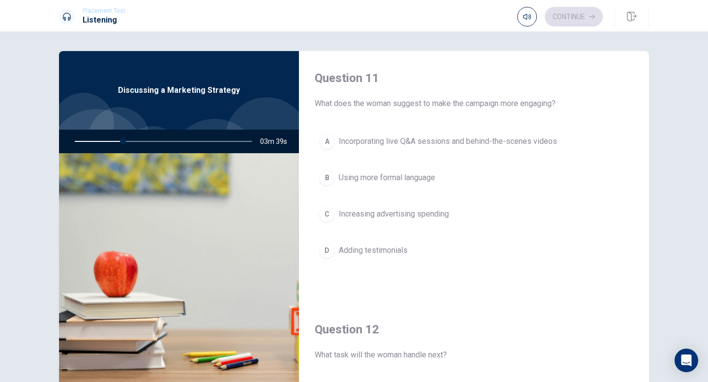
scroll to position [0, 0]
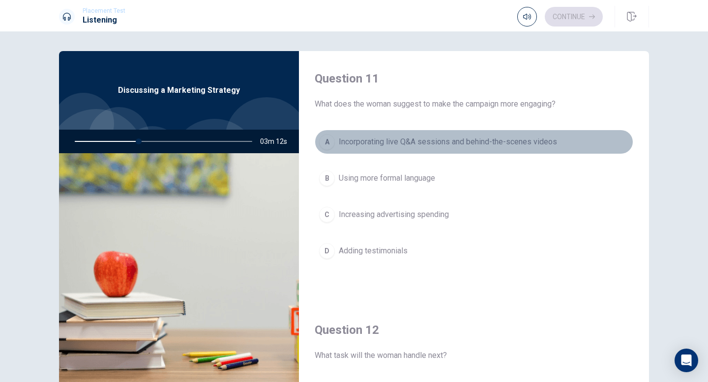
click at [324, 144] on div "A" at bounding box center [327, 142] width 16 height 16
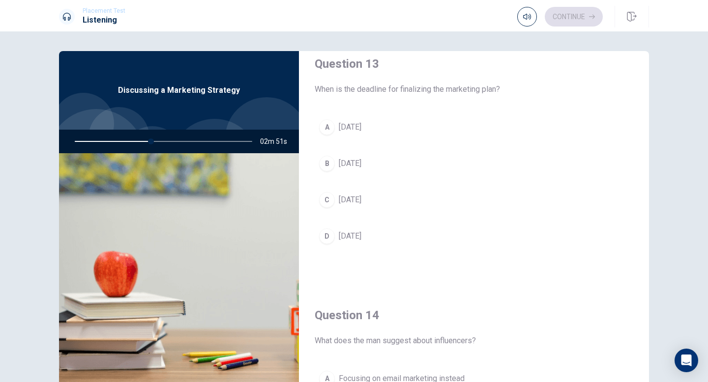
scroll to position [496, 0]
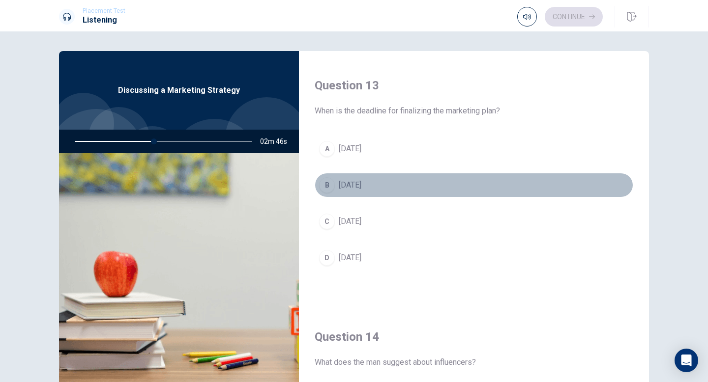
click at [327, 188] on div "B" at bounding box center [327, 185] width 16 height 16
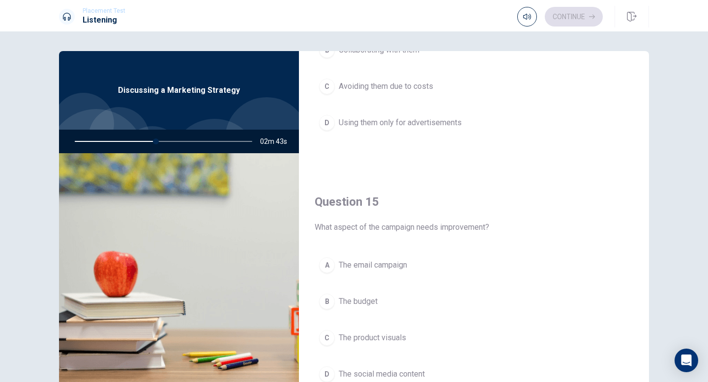
scroll to position [912, 0]
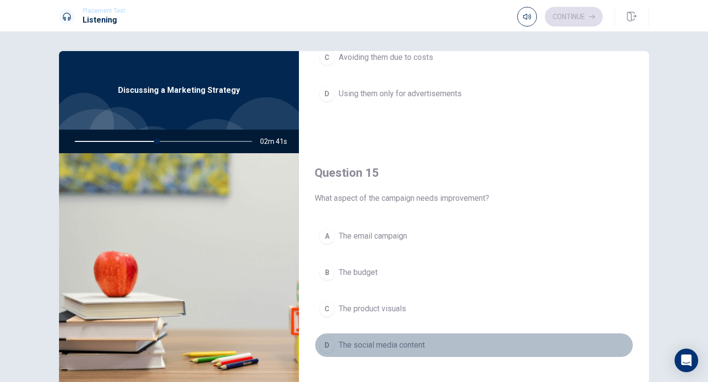
click at [325, 343] on div "D" at bounding box center [327, 346] width 16 height 16
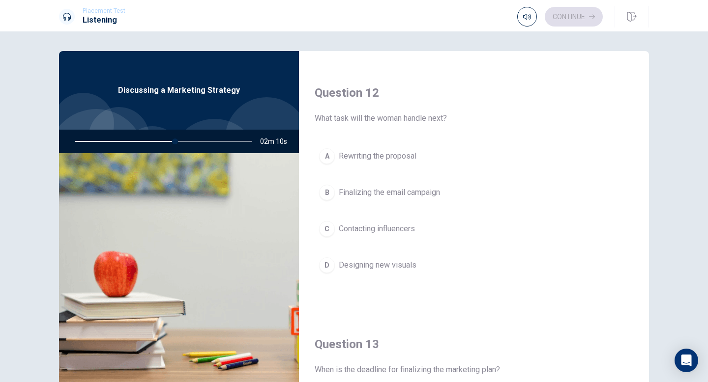
scroll to position [239, 0]
click at [326, 190] on div "B" at bounding box center [327, 191] width 16 height 16
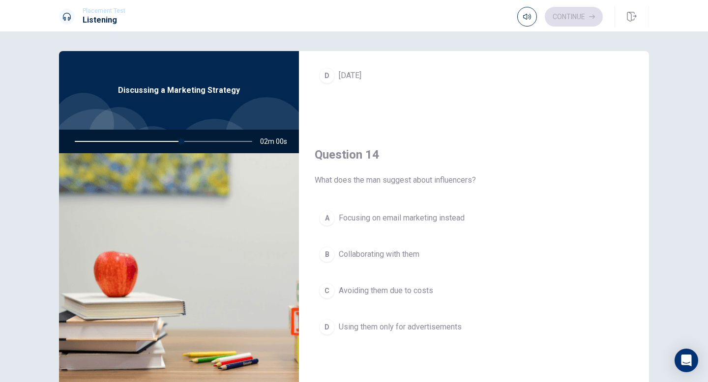
scroll to position [681, 0]
click at [325, 250] on div "B" at bounding box center [327, 252] width 16 height 16
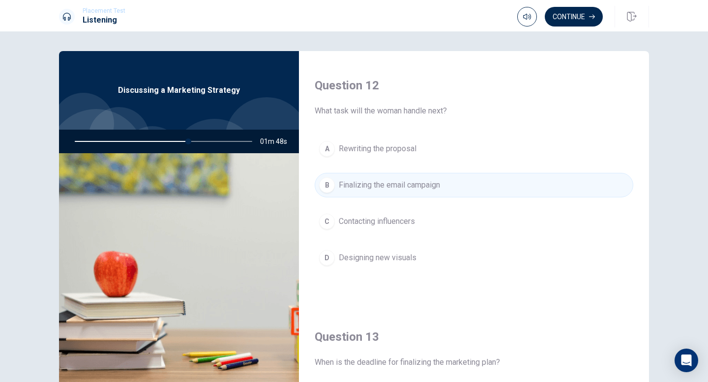
scroll to position [244, 0]
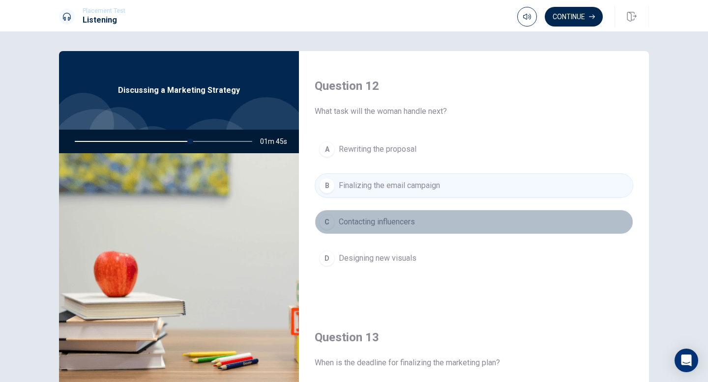
click at [328, 222] on div "C" at bounding box center [327, 222] width 16 height 16
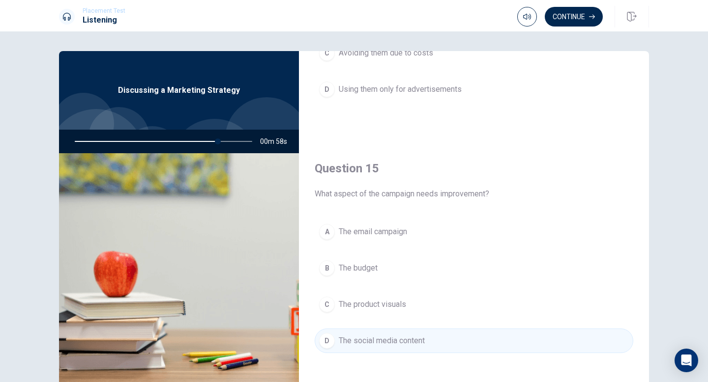
scroll to position [61, 0]
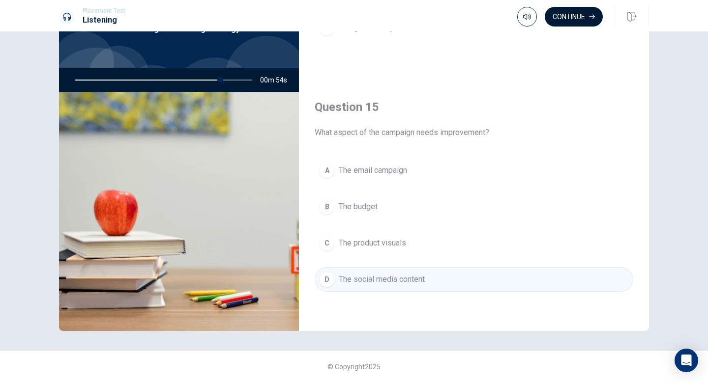
click at [573, 14] on button "Continue" at bounding box center [574, 17] width 58 height 20
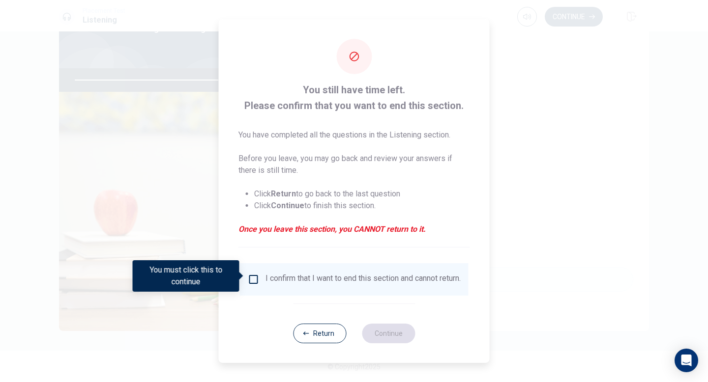
click at [252, 274] on input "You must click this to continue" at bounding box center [254, 280] width 12 height 12
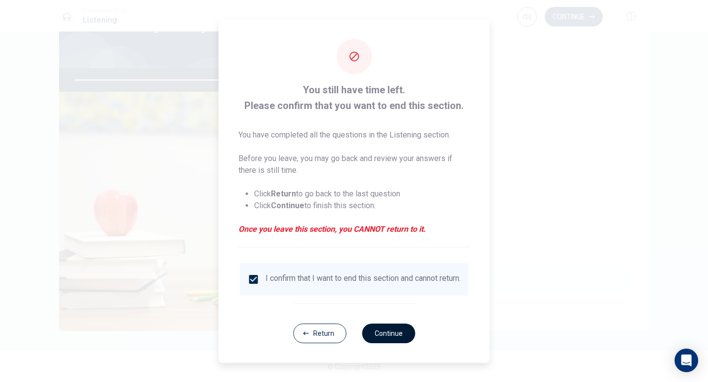
click at [390, 340] on button "Continue" at bounding box center [388, 334] width 53 height 20
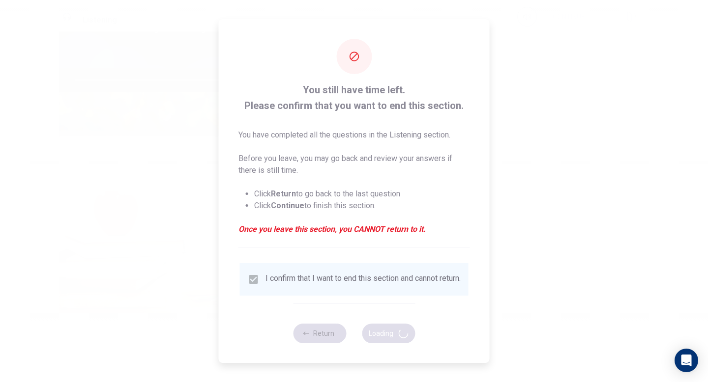
type input "84"
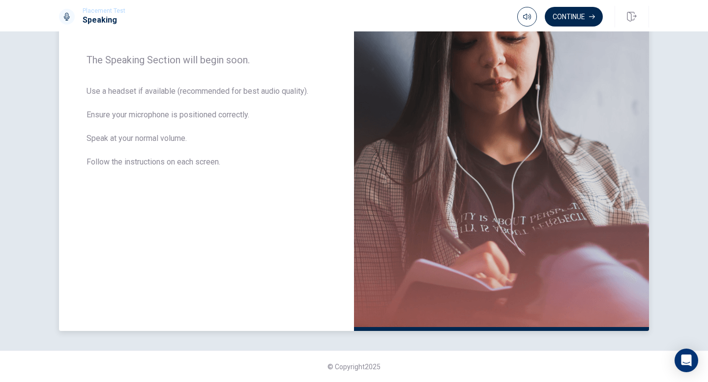
scroll to position [0, 0]
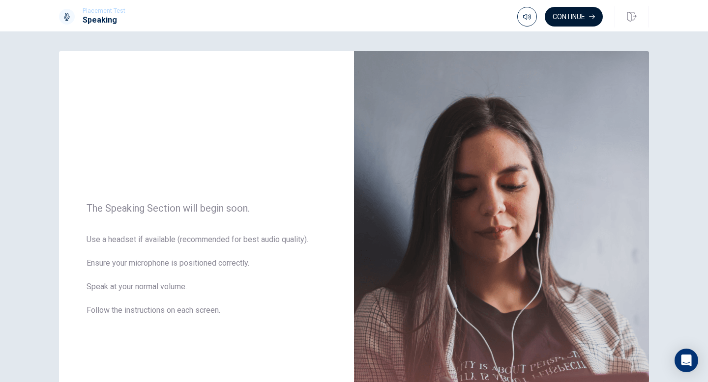
click at [578, 17] on button "Continue" at bounding box center [574, 17] width 58 height 20
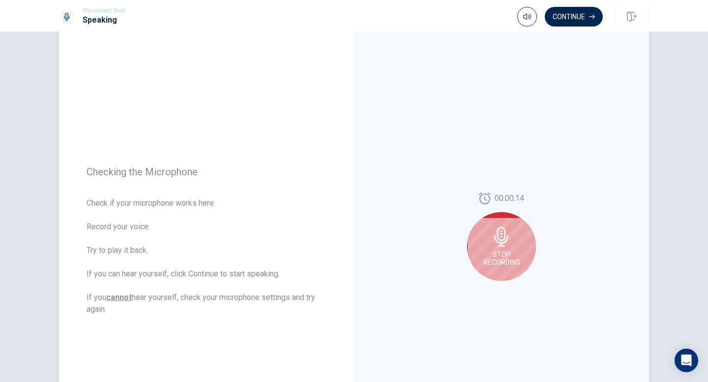
scroll to position [100, 0]
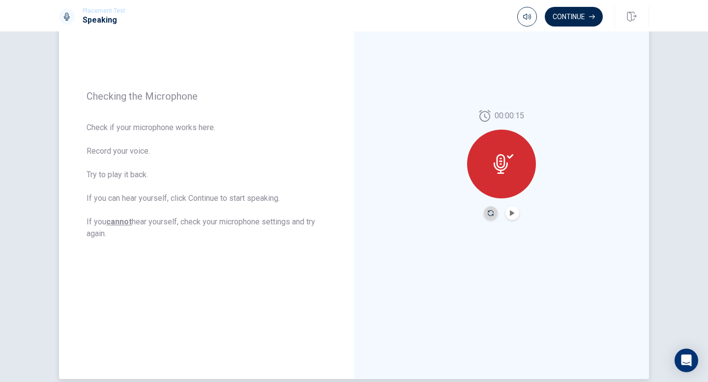
click at [490, 212] on icon "Record Again" at bounding box center [491, 213] width 6 height 6
click at [512, 215] on icon "Play Audio" at bounding box center [512, 213] width 4 height 6
click at [580, 17] on button "Continue" at bounding box center [574, 17] width 58 height 20
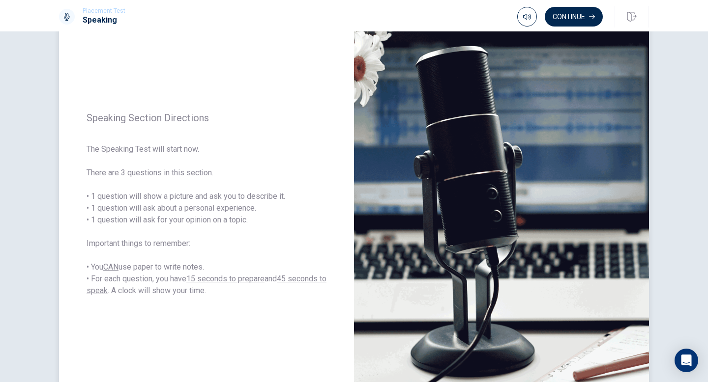
scroll to position [0, 0]
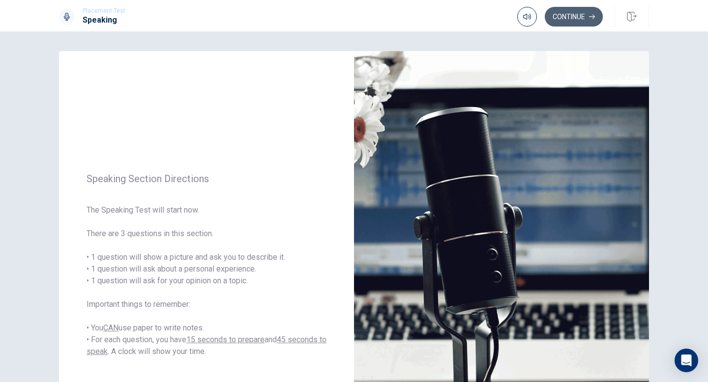
click at [566, 18] on button "Continue" at bounding box center [574, 17] width 58 height 20
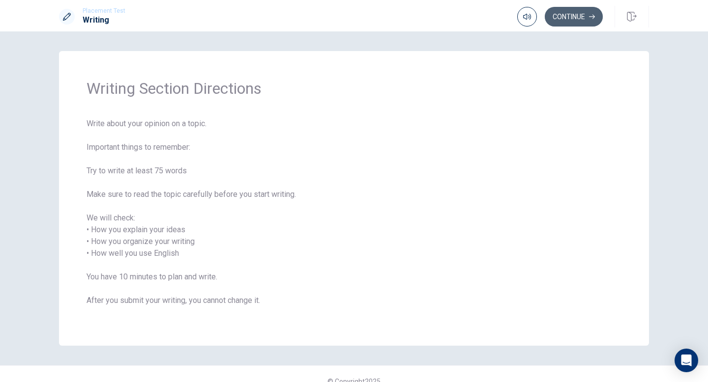
click at [566, 20] on button "Continue" at bounding box center [574, 17] width 58 height 20
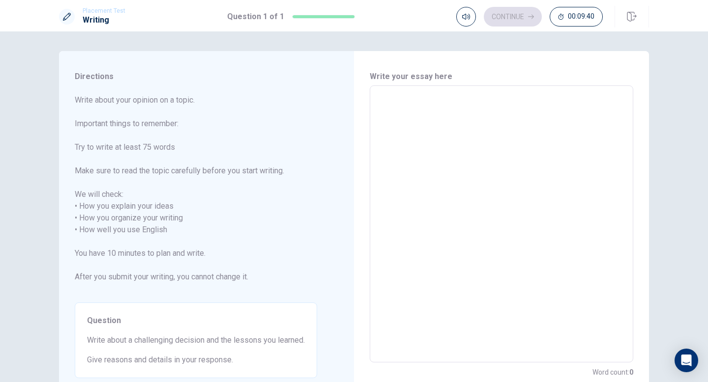
click at [419, 142] on textarea at bounding box center [501, 224] width 250 height 261
type textarea "I"
type textarea "x"
type textarea "I"
type textarea "x"
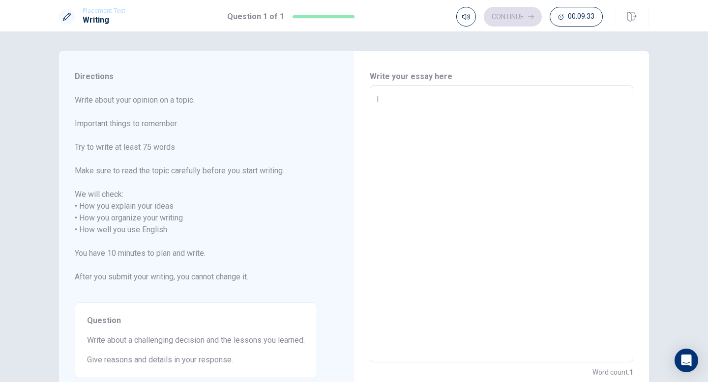
type textarea "I"
type textarea "x"
type textarea "In"
type textarea "x"
type textarea "In"
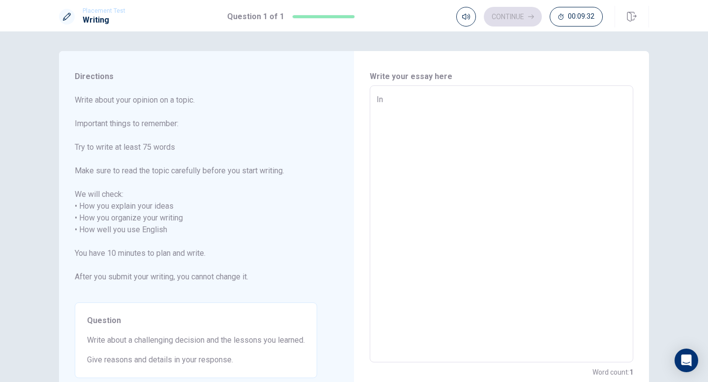
type textarea "x"
type textarea "In m"
type textarea "x"
type textarea "In my"
type textarea "x"
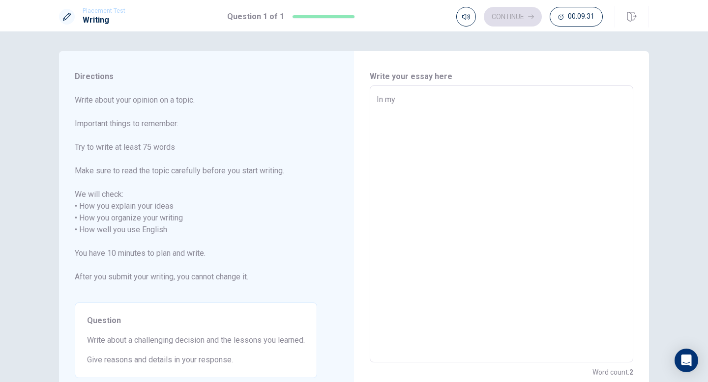
type textarea "In my"
type textarea "x"
type textarea "In my l"
type textarea "x"
type textarea "In my li"
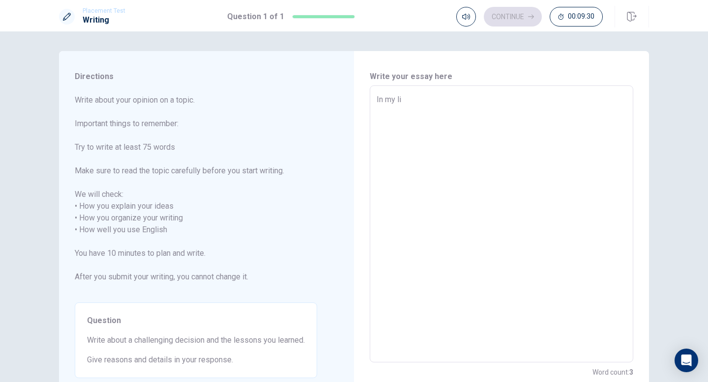
type textarea "x"
type textarea "In my lif"
type textarea "x"
type textarea "In my life"
type textarea "x"
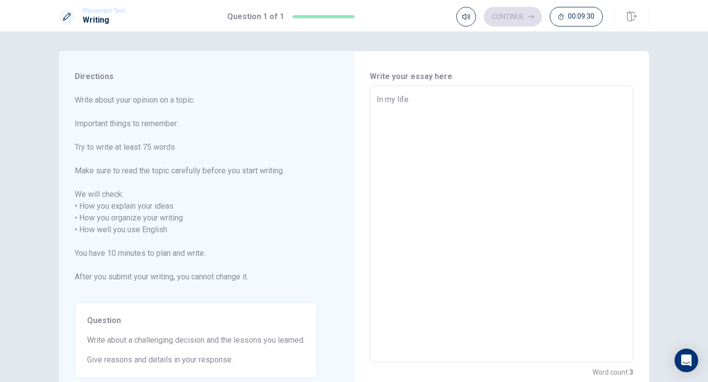
type textarea "In my life,"
type textarea "x"
type textarea "In my life,"
type textarea "x"
type textarea "In my life, d"
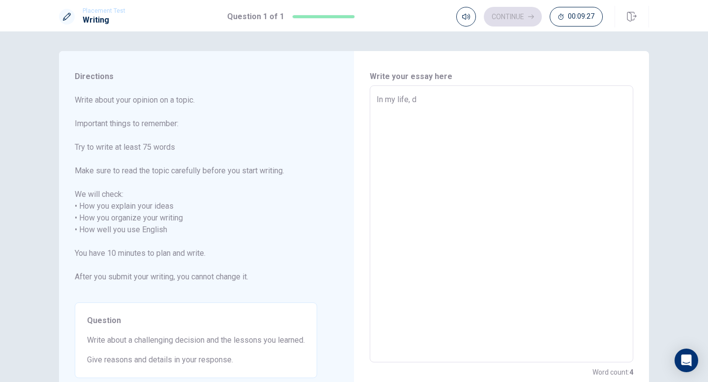
type textarea "x"
type textarea "In my life, [GEOGRAPHIC_DATA]"
type textarea "x"
type textarea "In my life, dci"
type textarea "x"
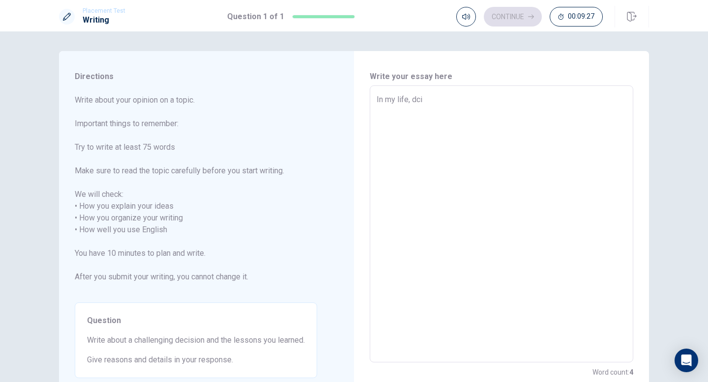
type textarea "In my life, dcid"
type textarea "x"
type textarea "In my life, dcidi"
type textarea "x"
type textarea "In my life, dcidin"
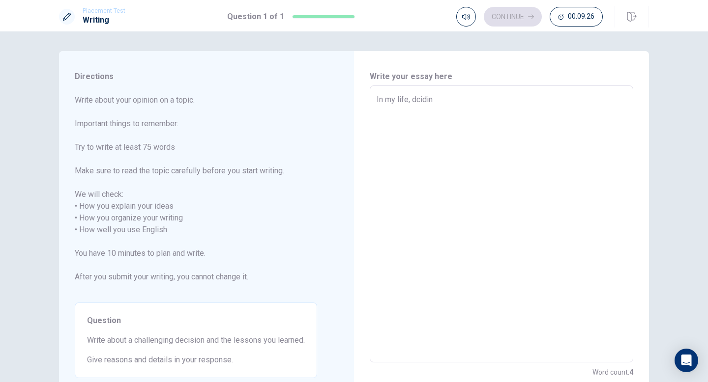
type textarea "x"
type textarea "In my life, dciding"
type textarea "x"
type textarea "In my life, dciding"
type textarea "x"
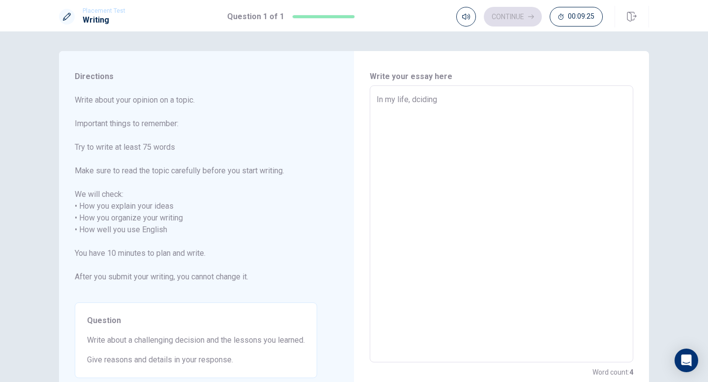
type textarea "In my life, dciding"
type textarea "x"
type textarea "In my life, dcidin"
type textarea "x"
type textarea "In my life, dcidi"
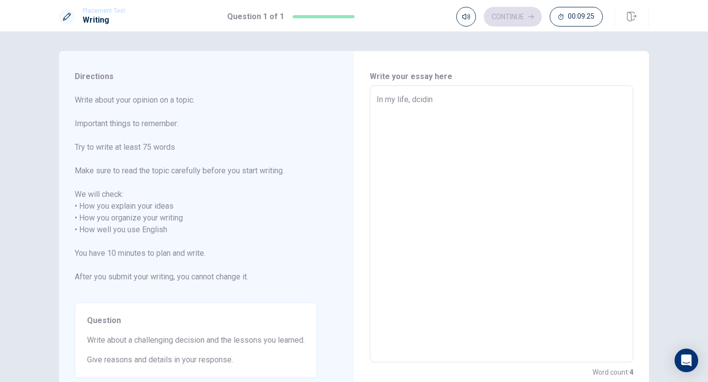
type textarea "x"
type textarea "In my life, dcid"
type textarea "x"
type textarea "In my life, dci"
type textarea "x"
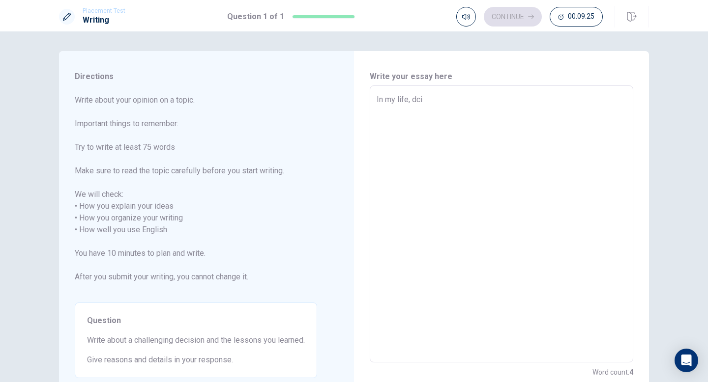
type textarea "In my life, [GEOGRAPHIC_DATA]"
type textarea "x"
type textarea "In my life, d"
type textarea "x"
type textarea "In my life, de"
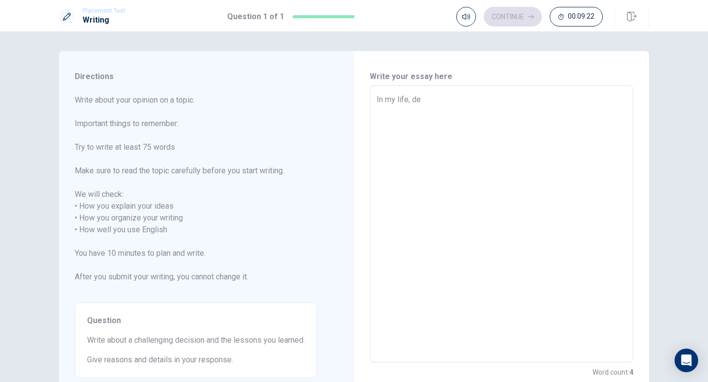
type textarea "x"
type textarea "In my life, dec"
type textarea "x"
type textarea "In my life, deci"
type textarea "x"
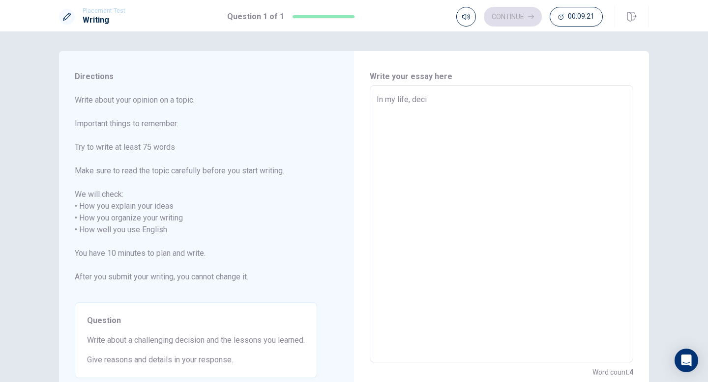
type textarea "In my life, decid"
type textarea "x"
type textarea "In my life, decidi"
type textarea "x"
type textarea "In my life, decidin"
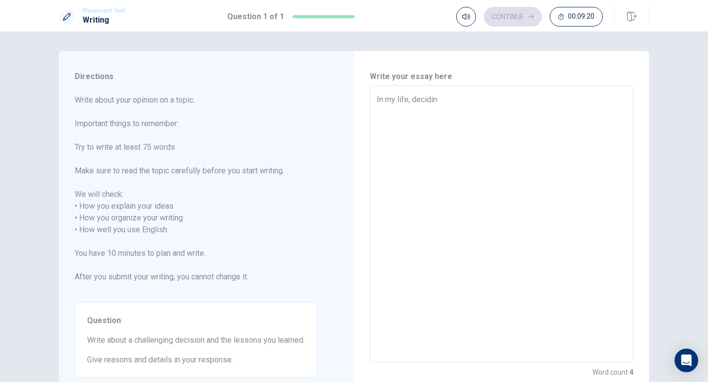
type textarea "x"
type textarea "In my life, deciding"
type textarea "x"
type textarea "In my life, deciding"
type textarea "x"
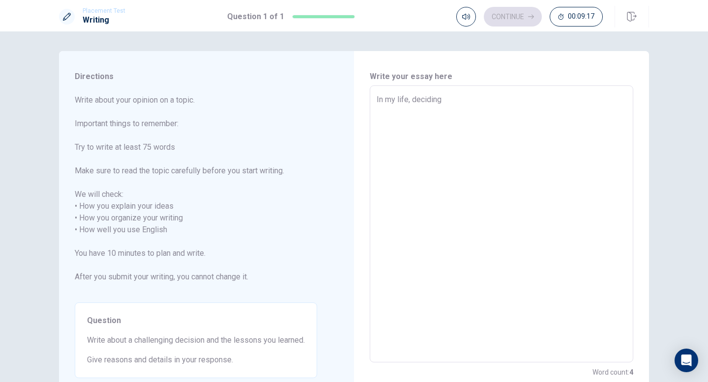
type textarea "In my life, deciding s"
type textarea "x"
type textarea "In my life, deciding st"
type textarea "x"
type textarea "In my life, deciding stu"
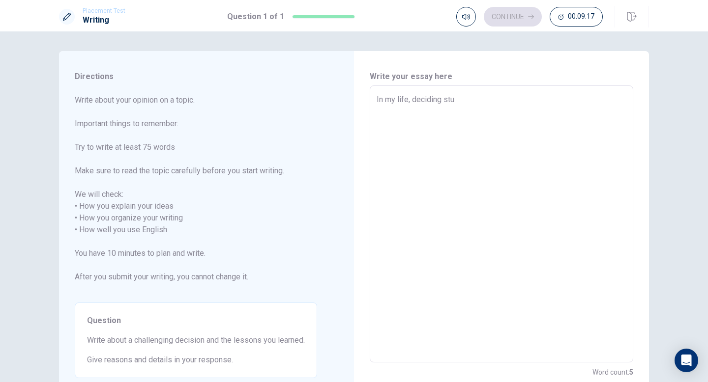
type textarea "x"
type textarea "In my life, deciding stud"
type textarea "x"
type textarea "In my life, deciding study"
type textarea "x"
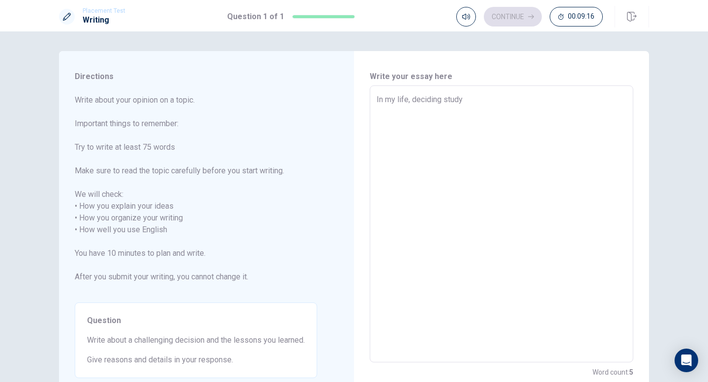
type textarea "In my life, deciding studyi"
type textarea "x"
type textarea "In my life, deciding studyin"
type textarea "x"
type textarea "In my life, deciding studying"
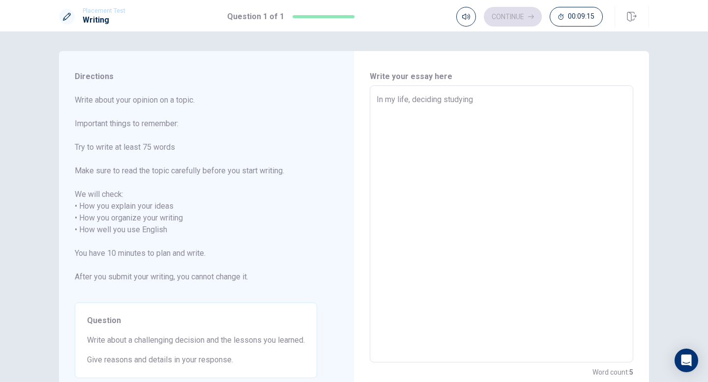
type textarea "x"
type textarea "In my life, deciding studying"
type textarea "x"
type textarea "In my life, deciding studying a"
type textarea "x"
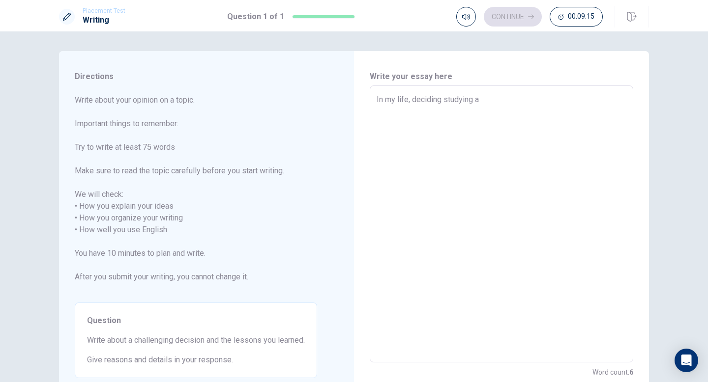
type textarea "In my life, deciding studying ab"
type textarea "x"
type textarea "In my life, deciding studying abr"
type textarea "x"
type textarea "In my life, deciding studying abro"
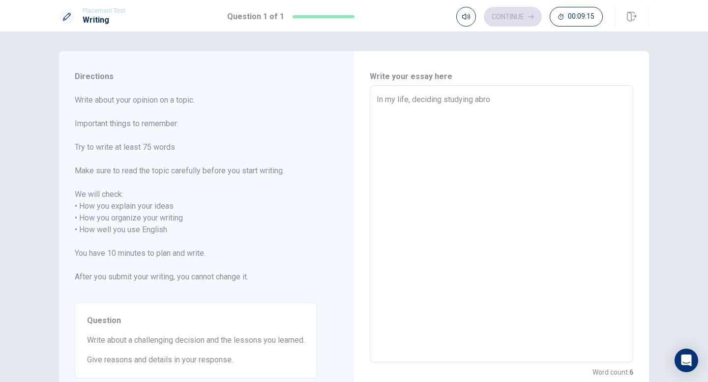
type textarea "x"
type textarea "In my life, deciding studying abroa"
type textarea "x"
type textarea "In my life, deciding studying abroad"
type textarea "x"
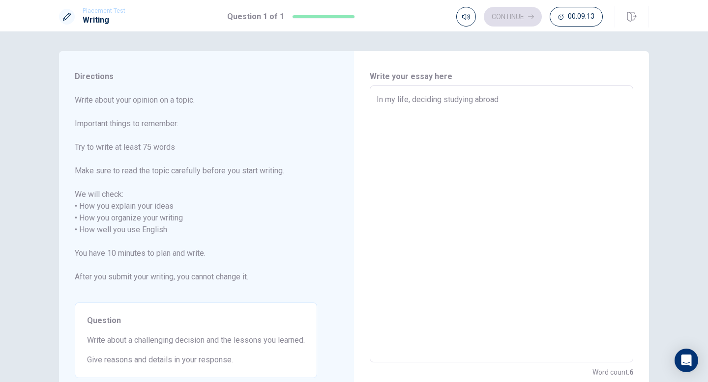
type textarea "In my life, deciding studying abroad"
type textarea "x"
type textarea "In my life, deciding studying abroad i"
type textarea "x"
type textarea "In my life, deciding studying abroad is"
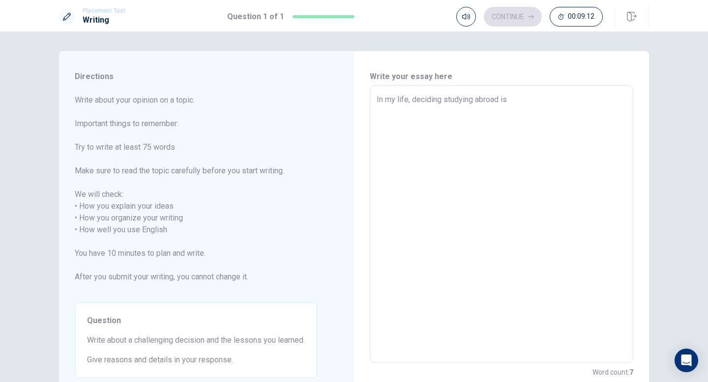
type textarea "x"
type textarea "In my life, deciding studying abroad is"
type textarea "x"
type textarea "In my life, deciding studying abroad is t"
type textarea "x"
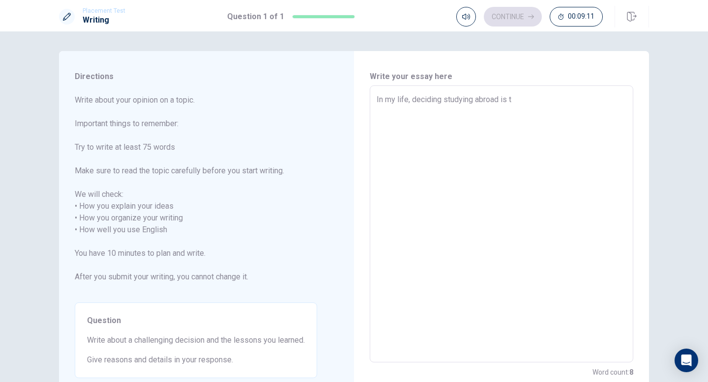
type textarea "In my life, deciding studying abroad is th"
type textarea "x"
type textarea "In my life, deciding studying abroad is the"
type textarea "x"
type textarea "In my life, deciding studying abroad is the"
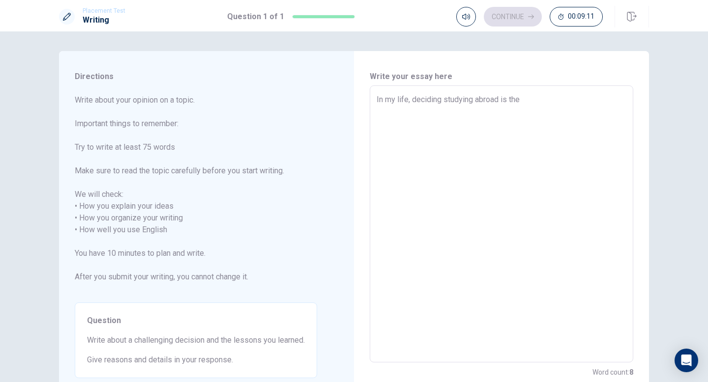
type textarea "x"
type textarea "In my life, deciding studying abroad is the m"
type textarea "x"
type textarea "In my life, deciding studying abroad is the mo"
type textarea "x"
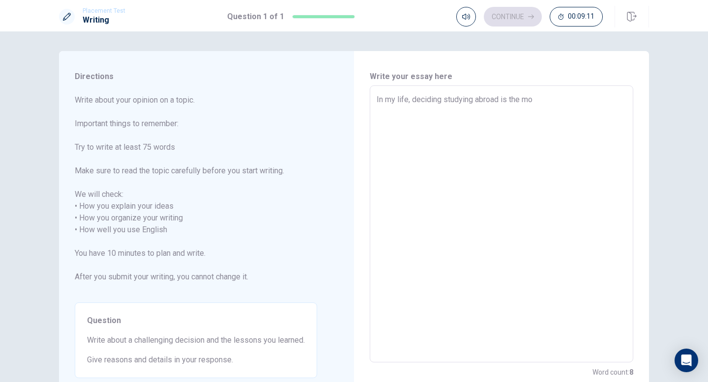
type textarea "In my life, deciding studying abroad is the mos"
type textarea "x"
type textarea "In my life, deciding studying abroad is the most"
type textarea "x"
type textarea "In my life, deciding studying abroad is the most"
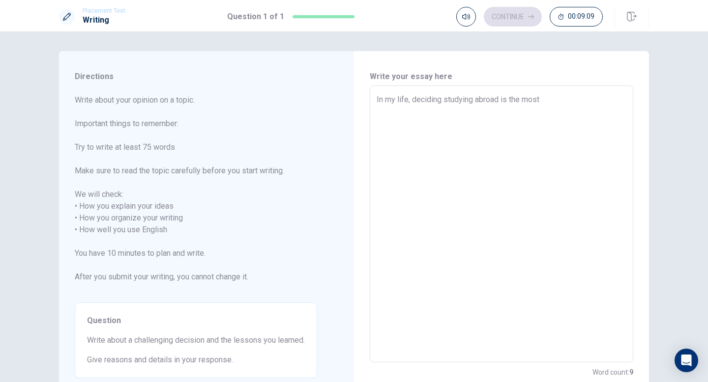
type textarea "x"
type textarea "In my life, deciding studying abroad is the most d"
type textarea "x"
type textarea "In my life, deciding studying abroad is the most di"
type textarea "x"
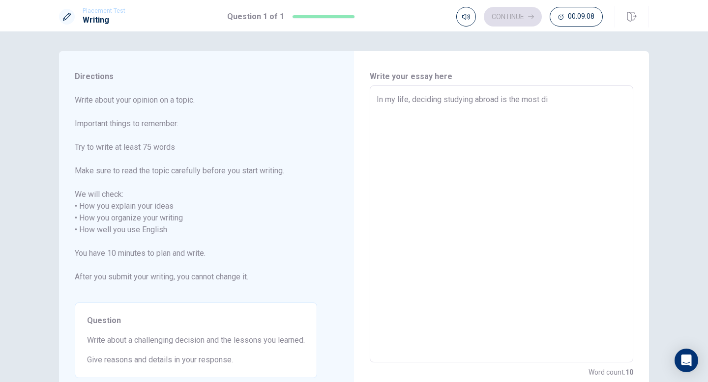
type textarea "In my life, deciding studying abroad is the most dif"
type textarea "x"
type textarea "In my life, deciding studying abroad is the most diff"
type textarea "x"
type textarea "In my life, deciding studying abroad is the most diffi"
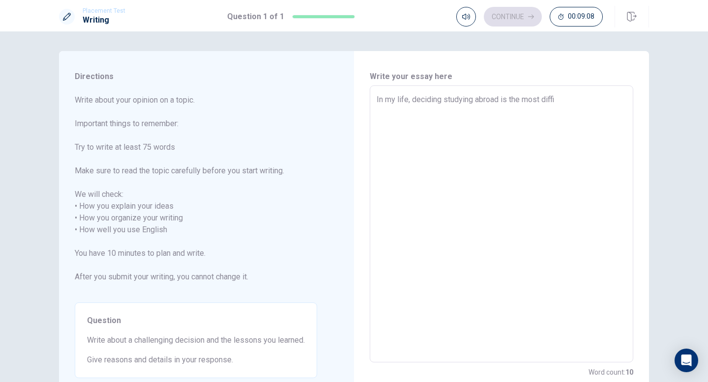
type textarea "x"
type textarea "In my life, deciding studying abroad is the most diffic"
type textarea "x"
type textarea "In my life, deciding studying abroad is the most difficu"
type textarea "x"
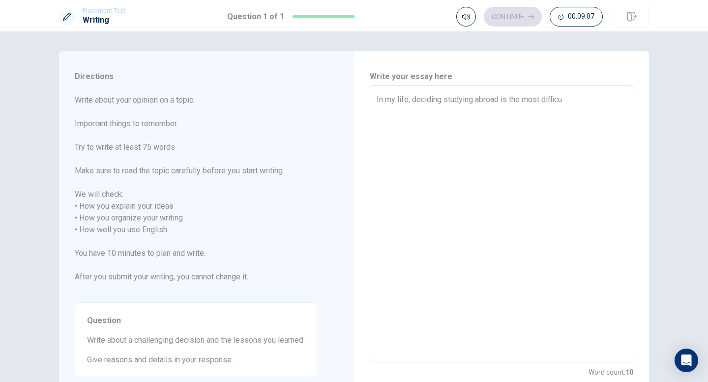
type textarea "In my life, deciding studying abroad is the most difficul"
type textarea "x"
type textarea "In my life, deciding studying abroad is the most difficult"
type textarea "x"
type textarea "In my life, deciding studying abroad is the most difficult"
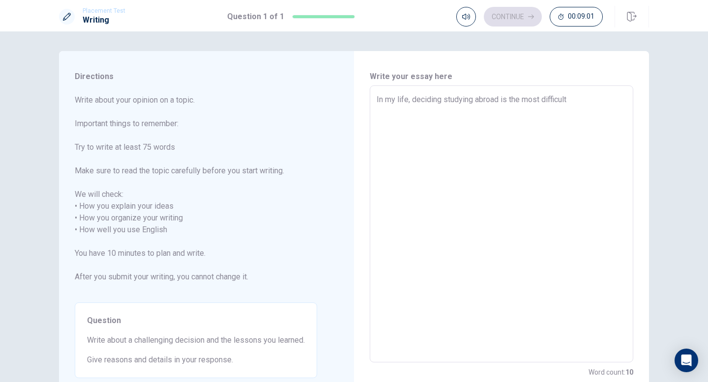
type textarea "x"
type textarea "In my life, deciding studying abroad is the most difficult d"
type textarea "x"
type textarea "In my life, deciding studying abroad is the most difficult de"
type textarea "x"
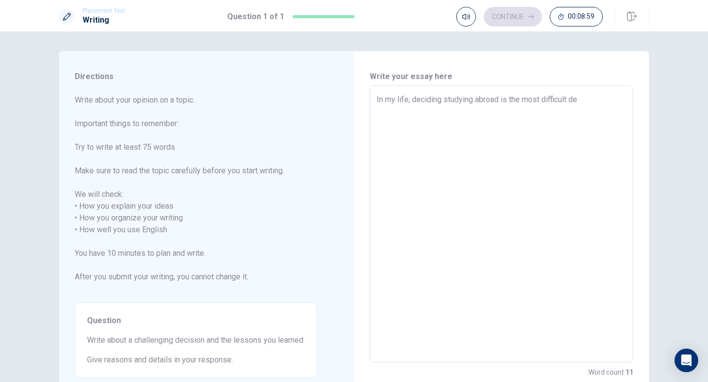
type textarea "In my life, deciding studying abroad is the most difficult dec"
type textarea "x"
type textarea "In my life, deciding studying abroad is the most difficult deci"
type textarea "x"
type textarea "In my life, deciding studying abroad is the most difficult decis"
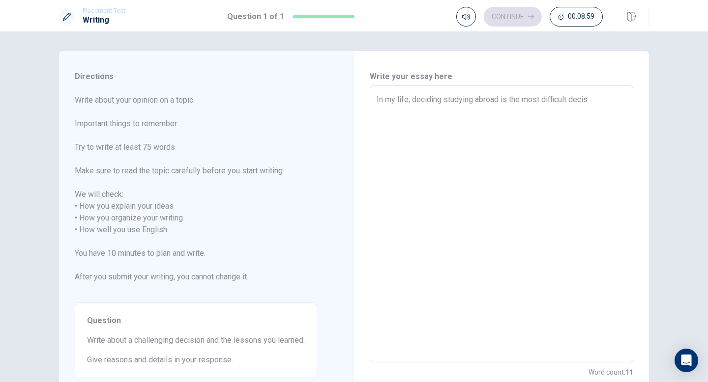
type textarea "x"
type textarea "In my life, deciding studying abroad is the most difficult decisi"
type textarea "x"
type textarea "In my life, deciding studying abroad is the most difficult decisio"
type textarea "x"
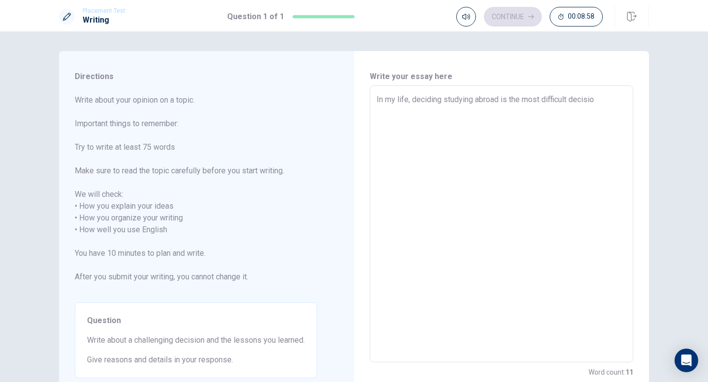
type textarea "In my life, deciding studying abroad is the most difficult decision"
type textarea "x"
type textarea "In my life, deciding studying abroad is the most difficult decisio"
type textarea "x"
type textarea "In my life, deciding studying abroad is the most difficult decisi"
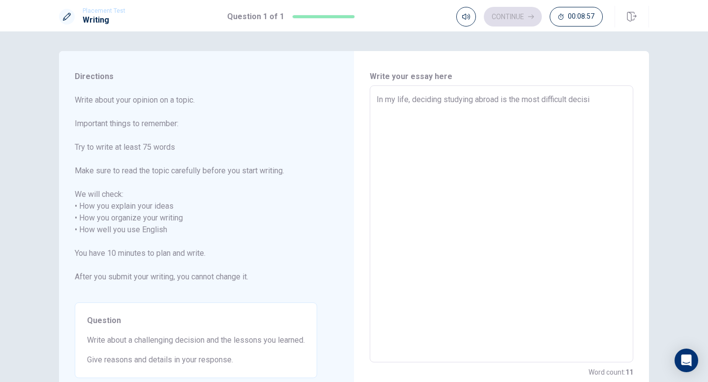
type textarea "x"
type textarea "In my life, deciding studying abroad is the most difficult decis"
type textarea "x"
type textarea "In my life, deciding studying abroad is the most difficult deci"
type textarea "x"
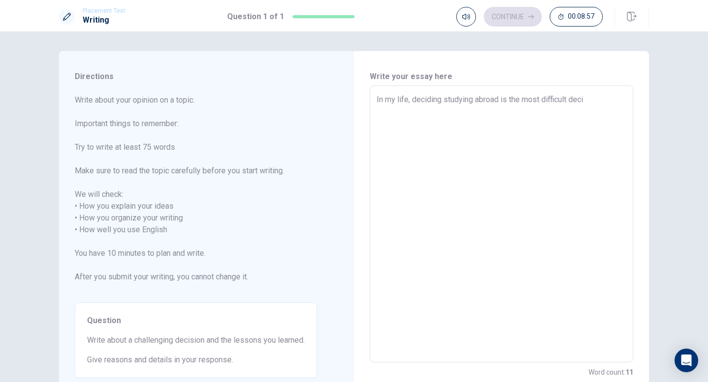
type textarea "In my life, deciding studying abroad is the most difficult dec"
type textarea "x"
type textarea "In my life, deciding studying abroad is the most difficult de"
type textarea "x"
type textarea "In my life, deciding studying abroad is the most difficult d"
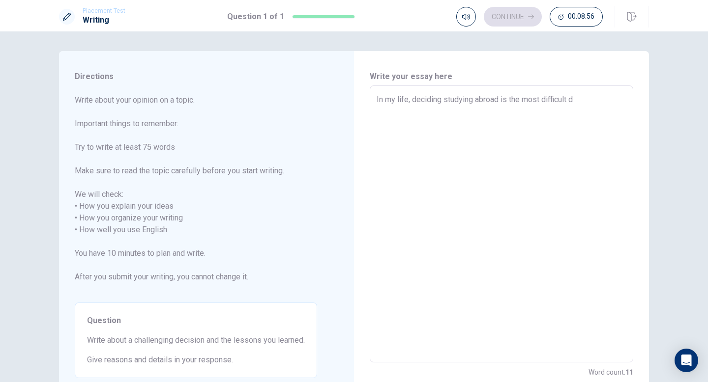
type textarea "x"
type textarea "In my life, deciding studying abroad is the most difficult"
type textarea "x"
type textarea "In my life, deciding studying abroad is the most difficult j"
type textarea "x"
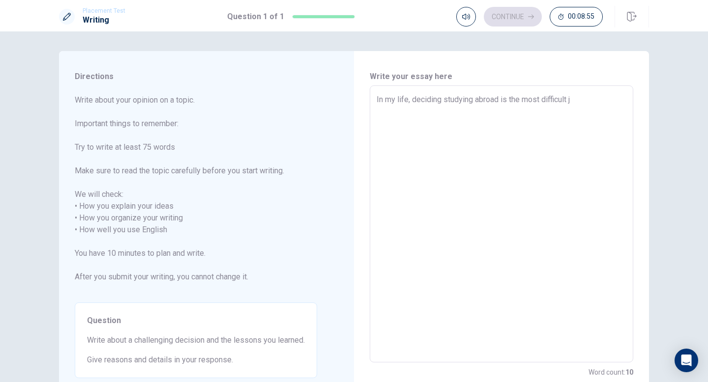
type textarea "In my life, deciding studying abroad is the most difficult ju"
type textarea "x"
type textarea "In my life, deciding studying abroad is the most difficult jud"
type textarea "x"
type textarea "In my life, deciding studying abroad is the most difficult judg"
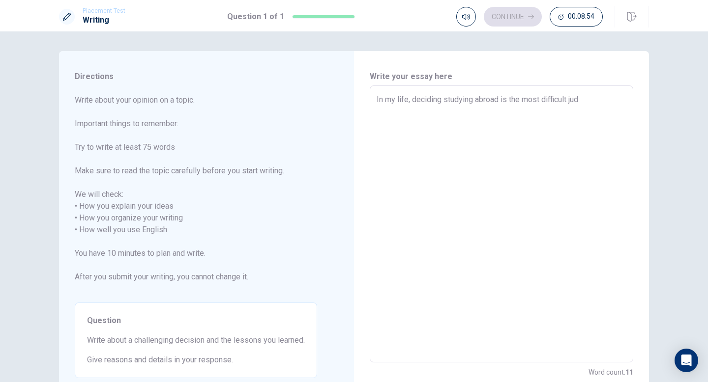
type textarea "x"
type textarea "In my life, deciding studying abroad is the most difficult judge"
type textarea "x"
type textarea "In my life, deciding studying abroad is the most difficult judgem"
type textarea "x"
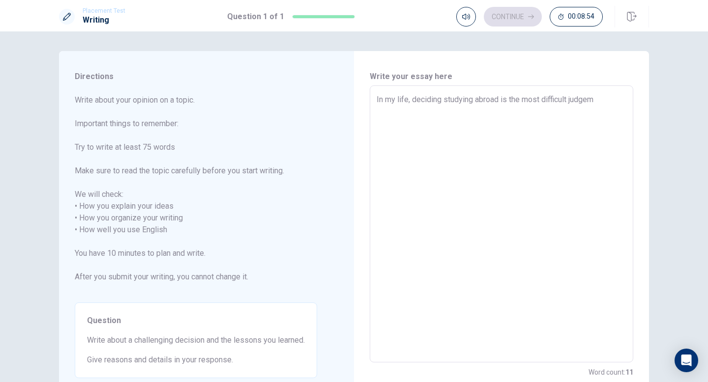
type textarea "In my life, deciding studying abroad is the most difficult judgeme"
type textarea "x"
type textarea "In my life, deciding studying abroad is the most difficult judgemen"
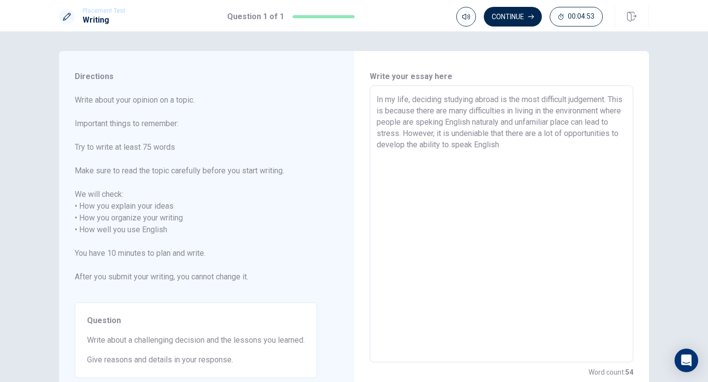
click at [498, 144] on textarea "In my life, deciding studying abroad is the most difficult judgement. This is b…" at bounding box center [501, 224] width 250 height 261
click at [601, 145] on textarea "In my life, deciding studying abroad is the most difficult judgement. This is b…" at bounding box center [501, 224] width 250 height 261
click at [550, 101] on textarea "In my life, deciding studying abroad is the most difficult judgement. This is b…" at bounding box center [501, 224] width 250 height 261
click at [548, 97] on textarea "In my life, deciding studying abroad is the most difficult judgement. This is b…" at bounding box center [501, 224] width 250 height 261
click at [569, 139] on textarea "In my life, deciding studying abroad is the most defficult judgement. This is b…" at bounding box center [501, 224] width 250 height 261
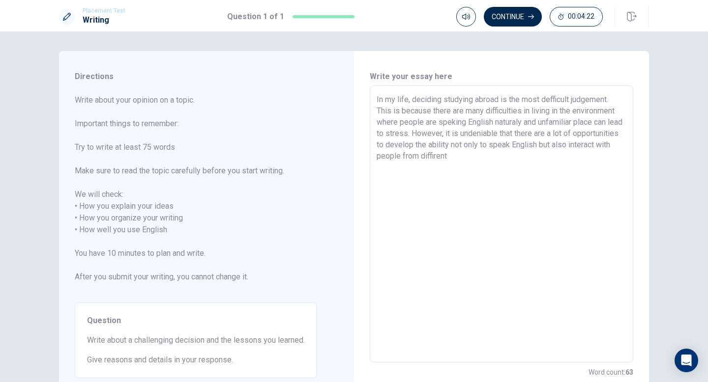
click at [543, 147] on textarea "In my life, deciding studying abroad is the most defficult judgement. This is b…" at bounding box center [501, 224] width 250 height 261
click at [526, 164] on textarea "In my life, deciding studying abroad is the most defficult judgement. This is b…" at bounding box center [501, 224] width 250 height 261
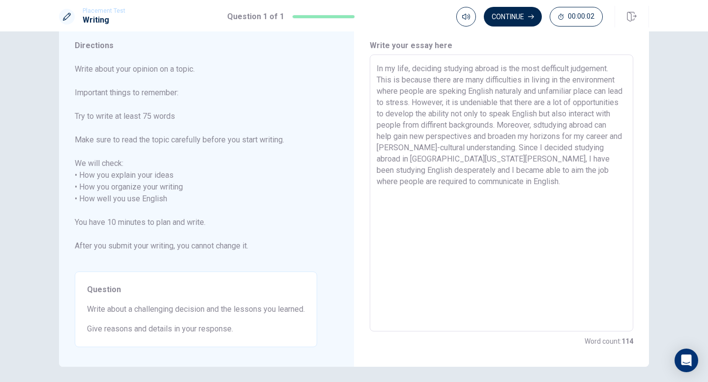
scroll to position [67, 0]
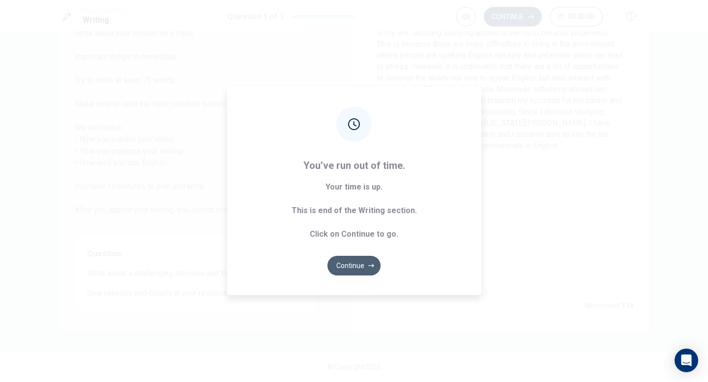
click at [338, 263] on button "Continue" at bounding box center [353, 266] width 53 height 20
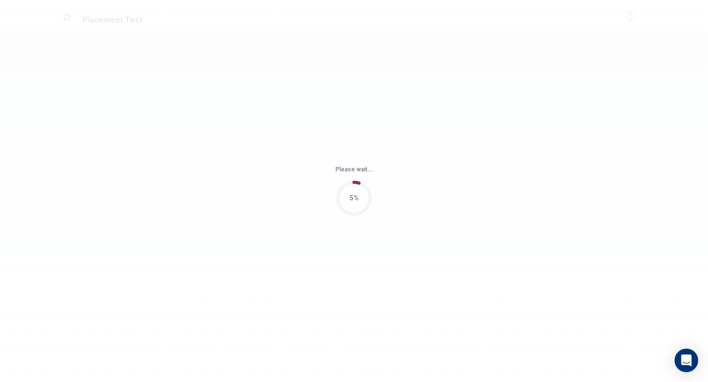
scroll to position [0, 0]
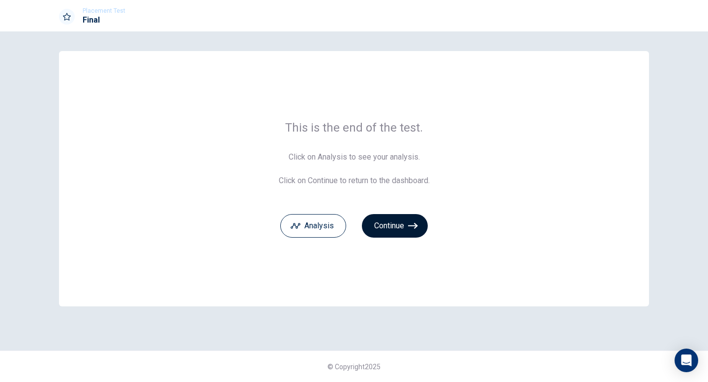
click at [390, 232] on button "Continue" at bounding box center [395, 226] width 66 height 24
